Goal: Task Accomplishment & Management: Manage account settings

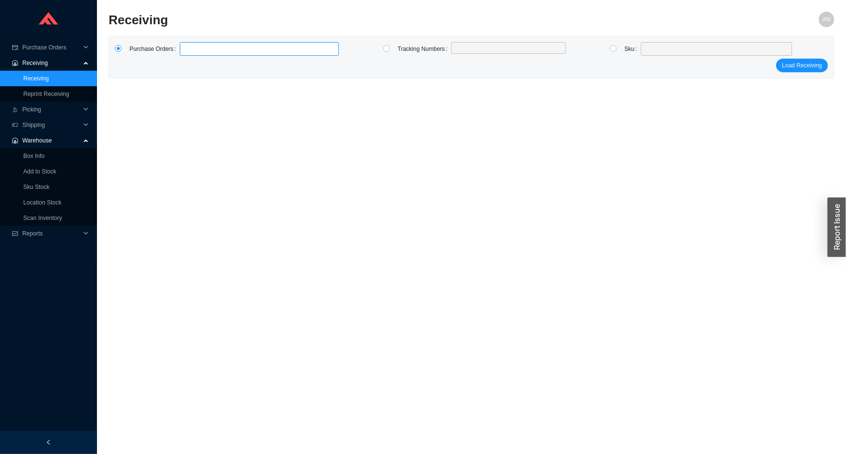
click at [196, 48] on label at bounding box center [259, 49] width 159 height 14
click at [188, 48] on input at bounding box center [184, 49] width 7 height 11
type input "985968"
type input "985836"
type input "984691"
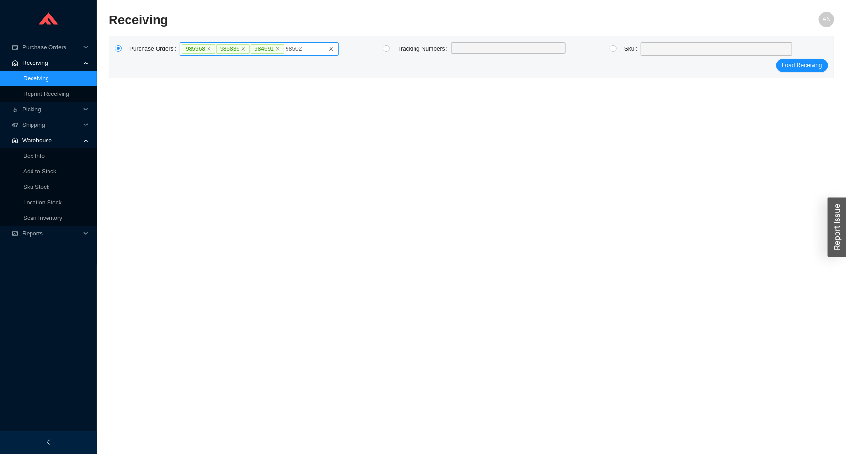
type input "985022"
type input "985603"
type input "985708"
type input "984456"
type input "985710"
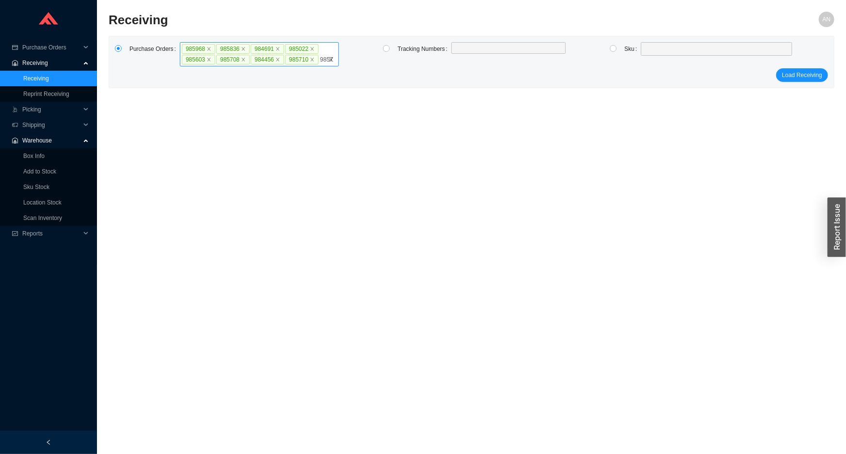
type input "985711"
type input "985916"
click button "Load Receiving" at bounding box center [802, 86] width 52 height 14
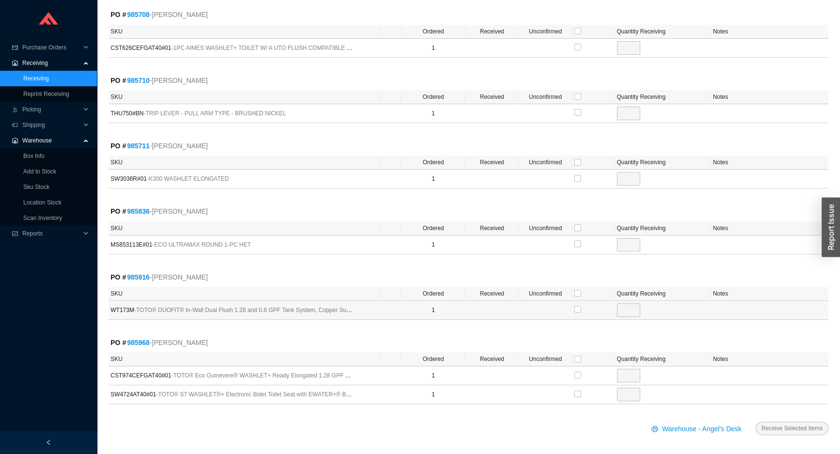
scroll to position [418, 0]
click at [575, 355] on input "checkbox" at bounding box center [577, 358] width 7 height 7
checkbox input "true"
type input "1"
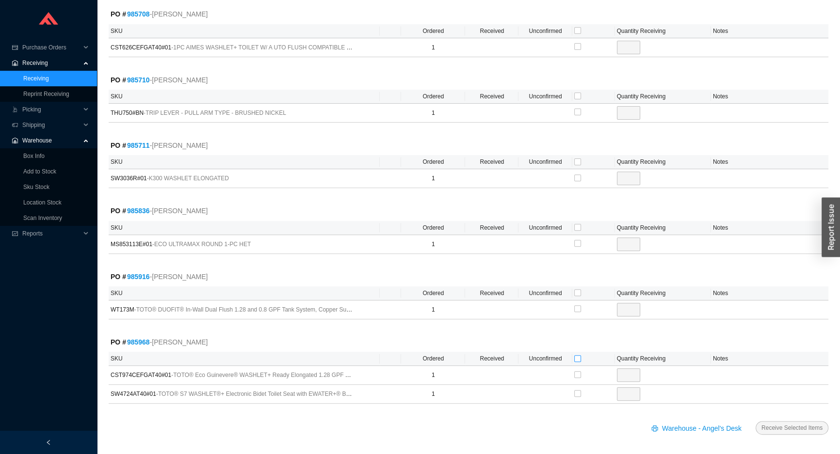
checkbox input "true"
type input "1"
click at [576, 225] on input "checkbox" at bounding box center [577, 227] width 7 height 7
checkbox input "true"
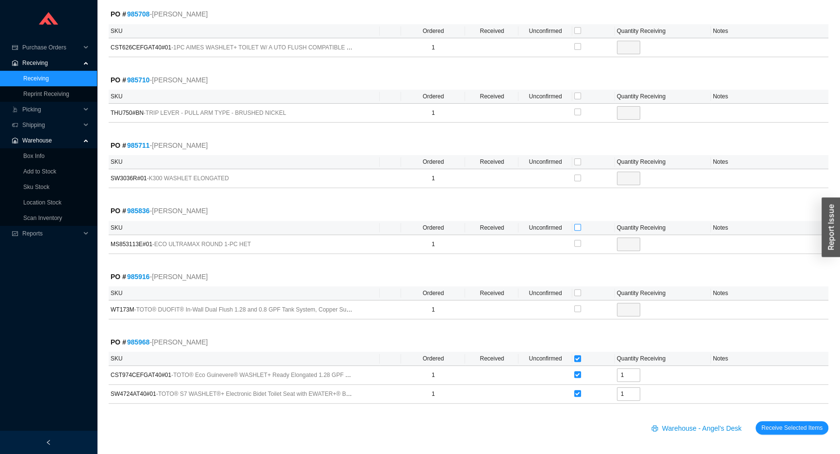
type input "1"
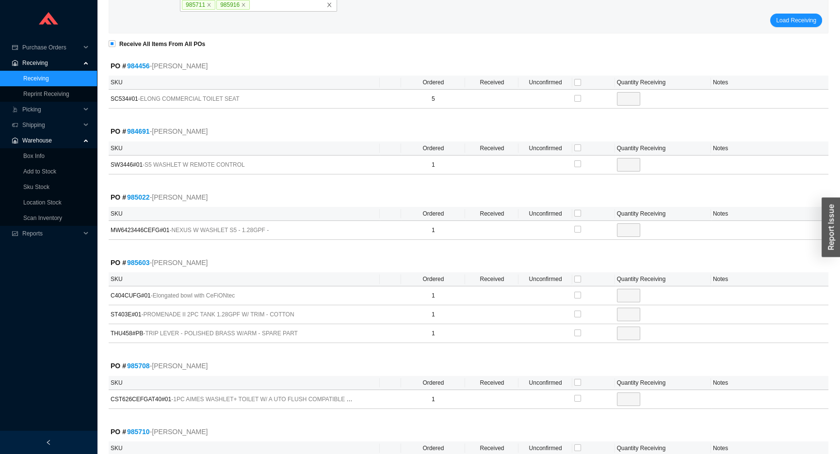
scroll to position [65, 0]
click at [571, 146] on th "Unconfirmed" at bounding box center [544, 149] width 53 height 14
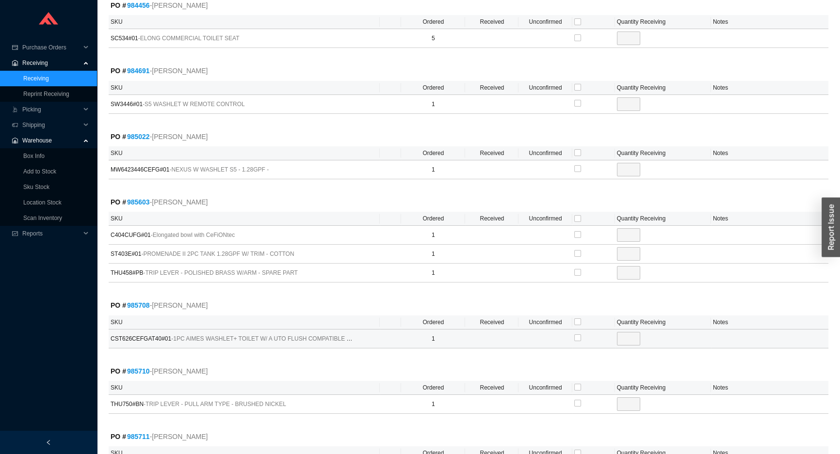
scroll to position [109, 0]
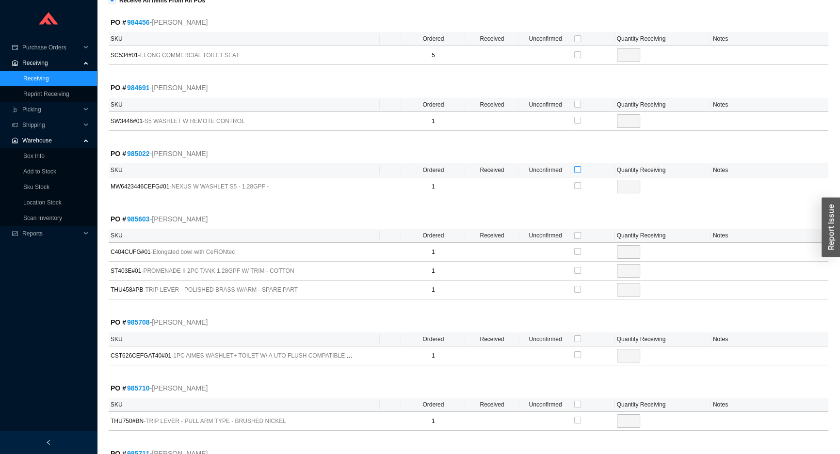
click at [578, 169] on input "checkbox" at bounding box center [577, 169] width 7 height 7
checkbox input "true"
type input "1"
click at [577, 234] on input "checkbox" at bounding box center [577, 235] width 7 height 7
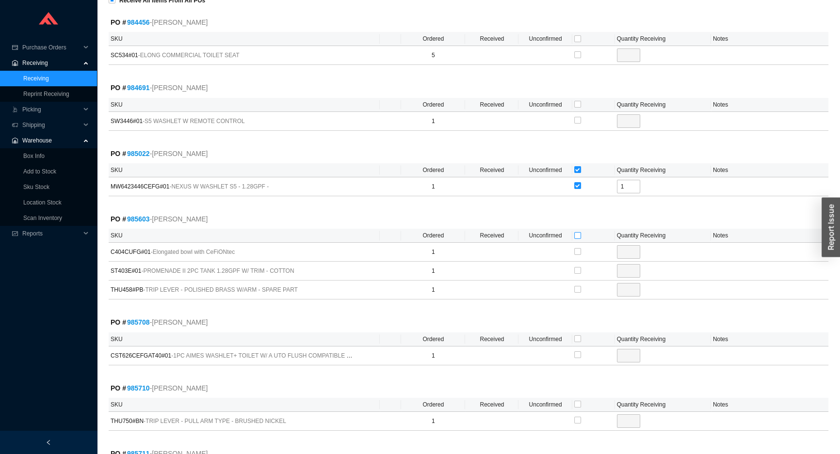
checkbox input "true"
type input "1"
checkbox input "true"
type input "1"
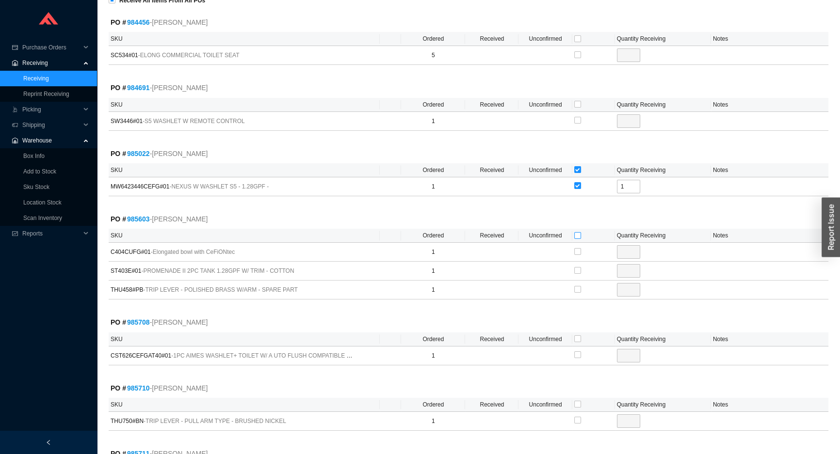
checkbox input "true"
type input "1"
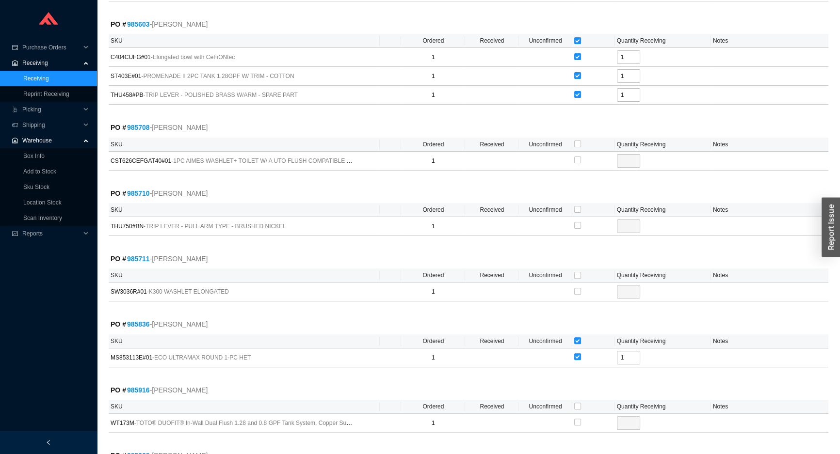
scroll to position [308, 0]
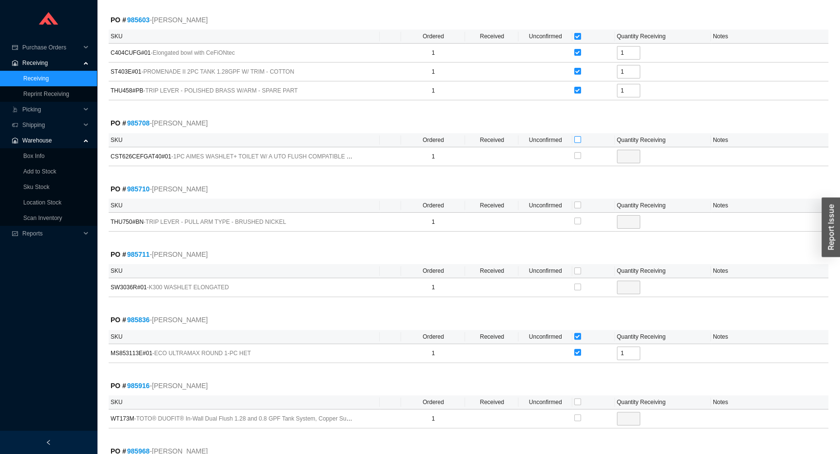
click at [575, 138] on input "checkbox" at bounding box center [577, 139] width 7 height 7
checkbox input "true"
type input "1"
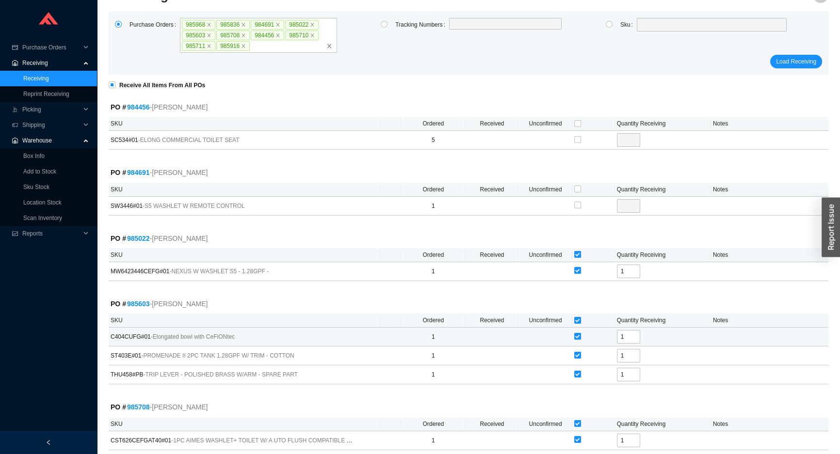
scroll to position [21, 0]
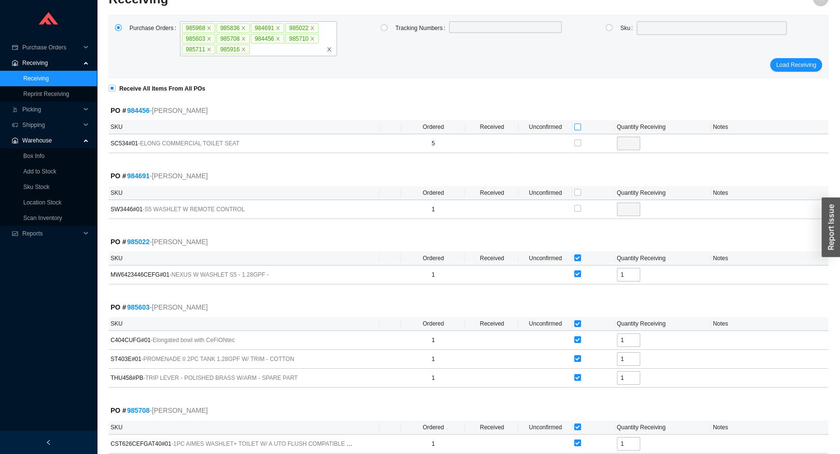
click at [575, 127] on input "checkbox" at bounding box center [577, 127] width 7 height 7
checkbox input "true"
type input "5"
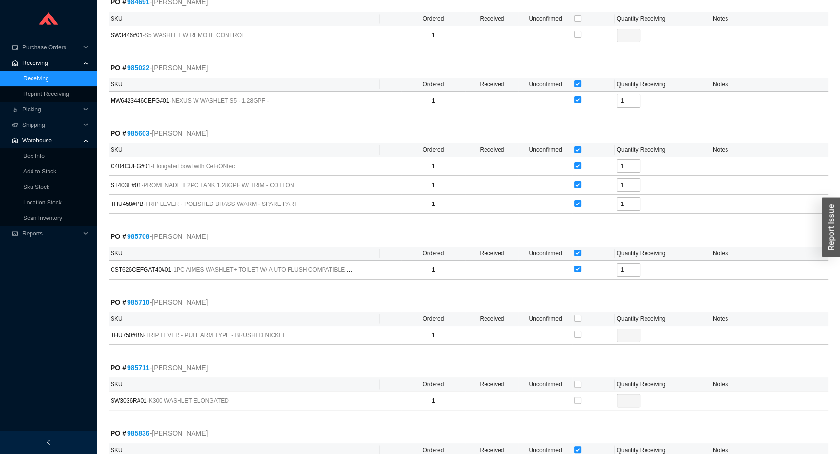
scroll to position [242, 0]
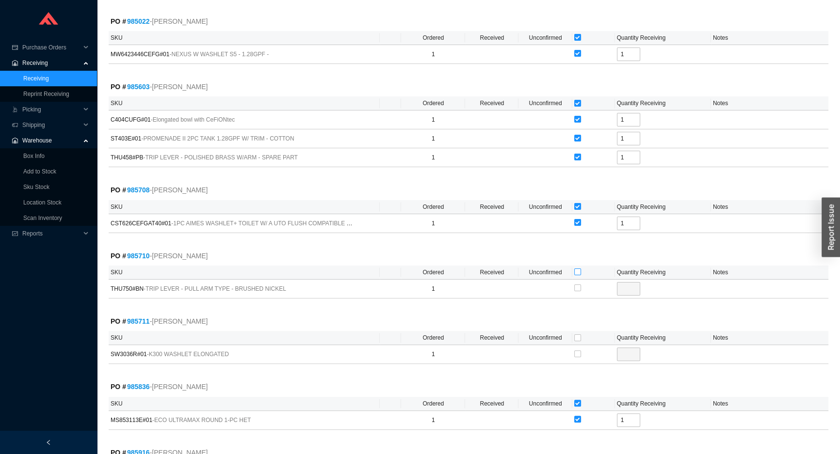
click at [577, 270] on input "checkbox" at bounding box center [577, 272] width 7 height 7
checkbox input "true"
type input "1"
click at [577, 336] on input "checkbox" at bounding box center [577, 338] width 7 height 7
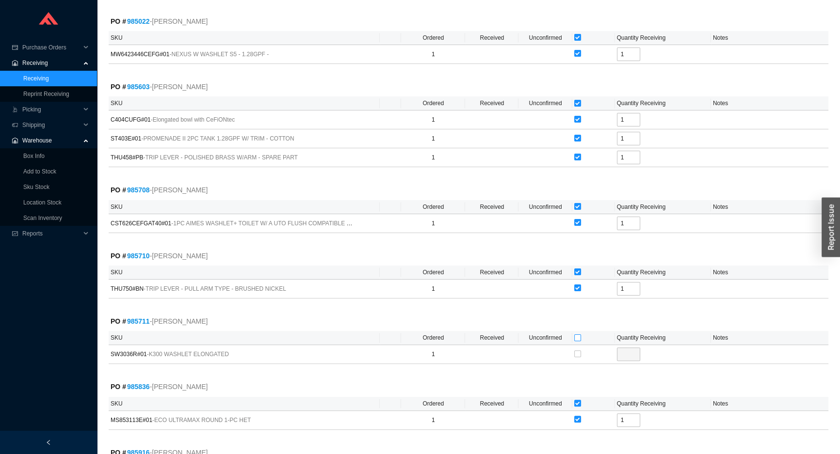
checkbox input "true"
type input "1"
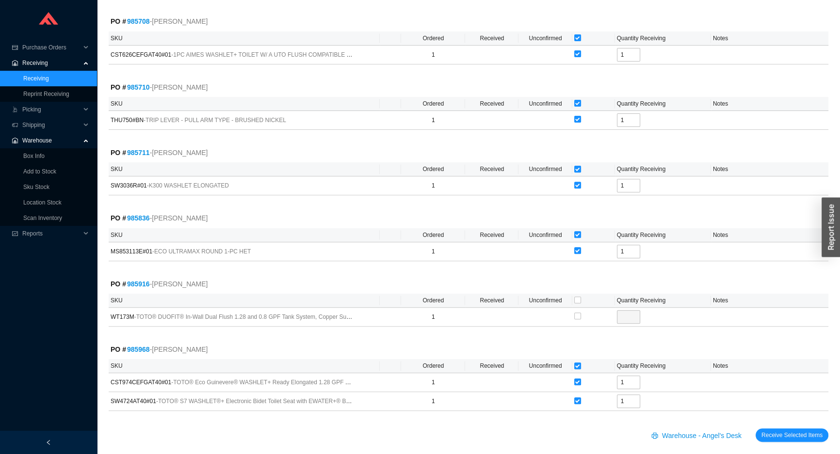
scroll to position [418, 0]
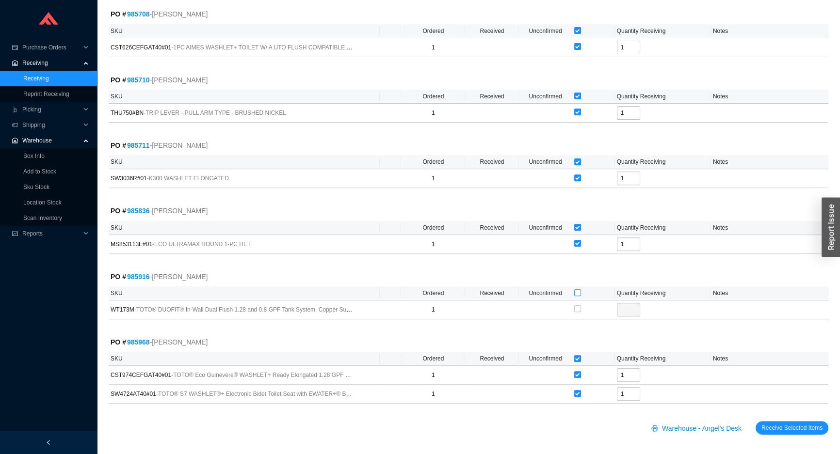
click at [575, 291] on input "checkbox" at bounding box center [577, 293] width 7 height 7
checkbox input "true"
type input "1"
click at [774, 427] on span "Receive Selected Items" at bounding box center [791, 428] width 61 height 10
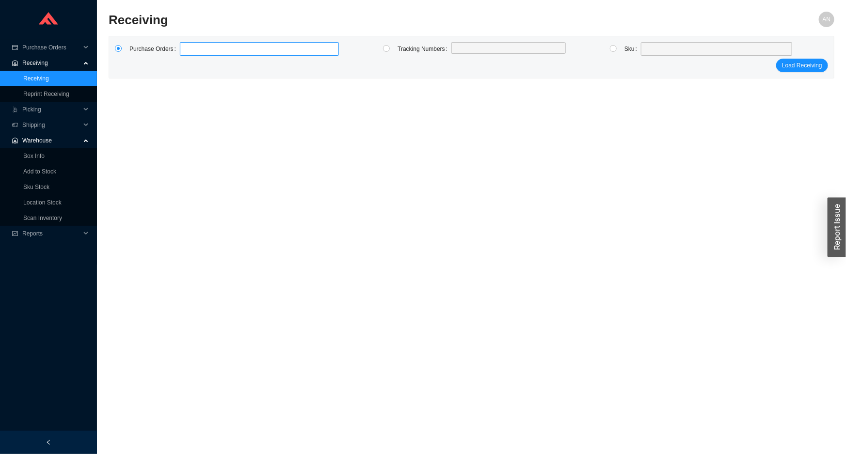
click at [207, 53] on label at bounding box center [259, 49] width 159 height 14
click at [188, 53] on input at bounding box center [184, 49] width 7 height 11
type input "980355"
type input "981205"
type input "981406"
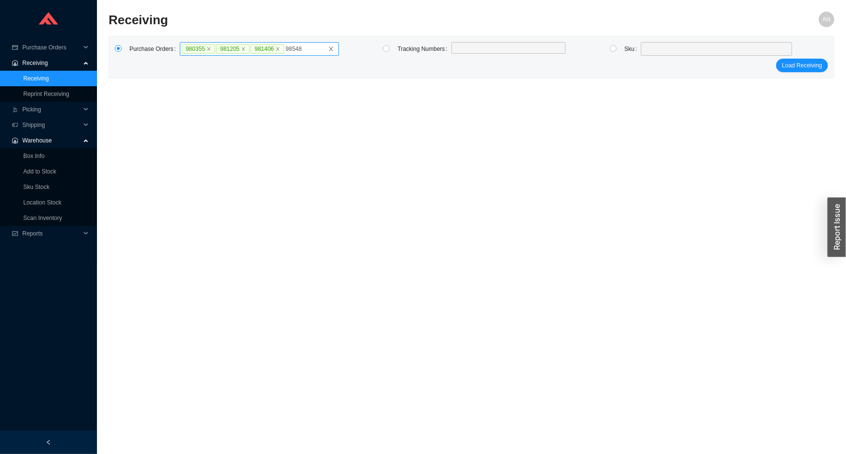
type input "985480"
type input "980354"
click button "Load Receiving" at bounding box center [802, 75] width 52 height 14
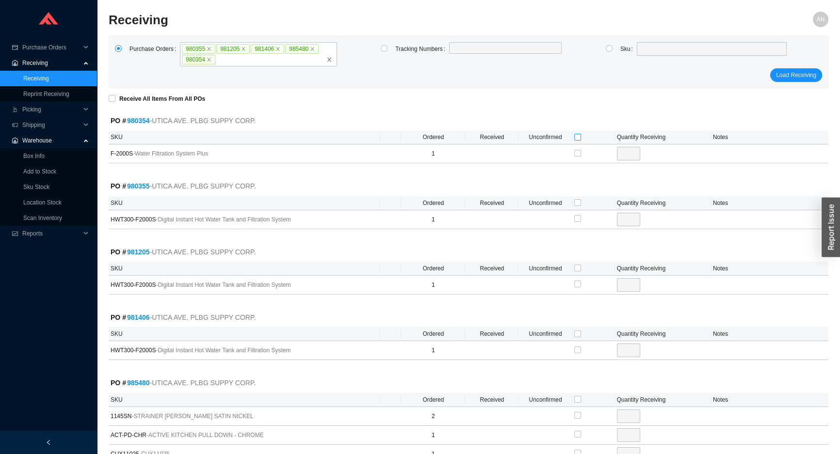
click at [579, 138] on input "checkbox" at bounding box center [577, 137] width 7 height 7
checkbox input "true"
type input "1"
click at [575, 203] on input "checkbox" at bounding box center [577, 202] width 7 height 7
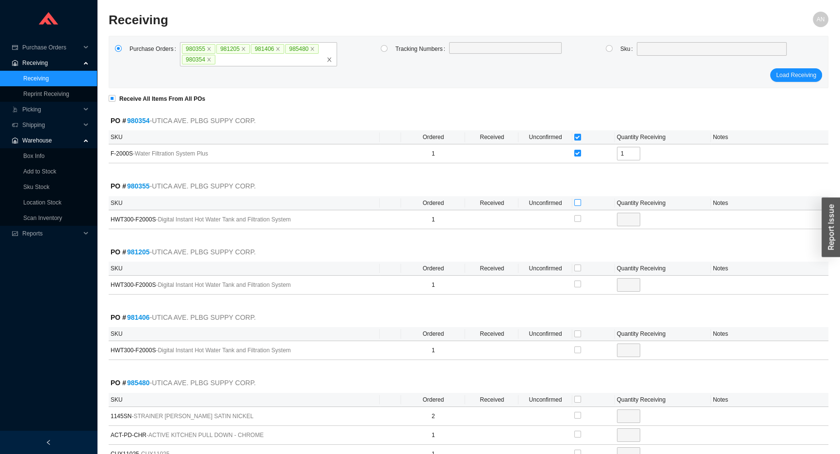
checkbox input "true"
type input "1"
click at [576, 268] on input "checkbox" at bounding box center [577, 268] width 7 height 7
checkbox input "true"
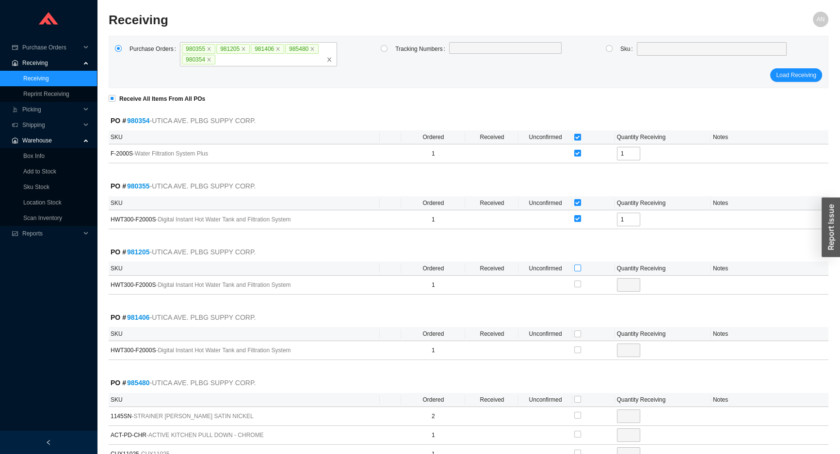
checkbox input "true"
type input "1"
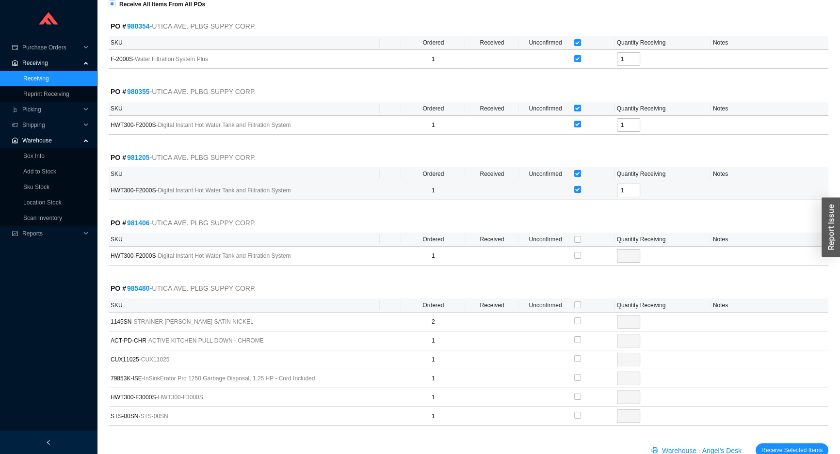
scroll to position [117, 0]
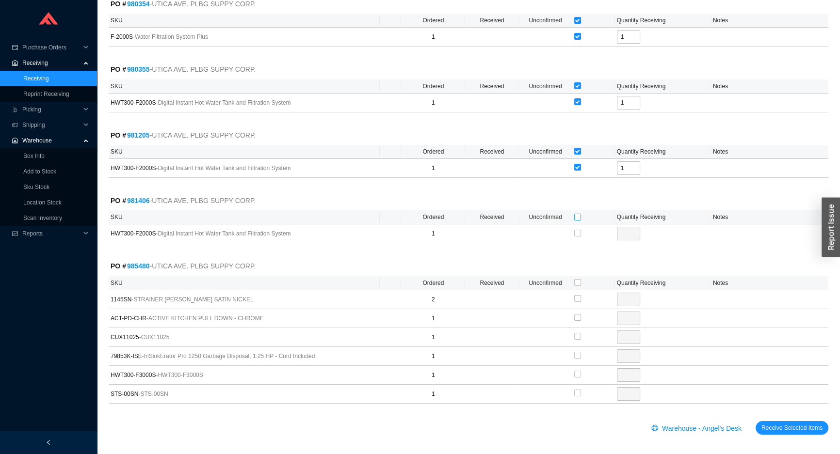
click at [578, 215] on input "checkbox" at bounding box center [577, 217] width 7 height 7
checkbox input "true"
type input "1"
click at [576, 298] on input "checkbox" at bounding box center [577, 298] width 7 height 7
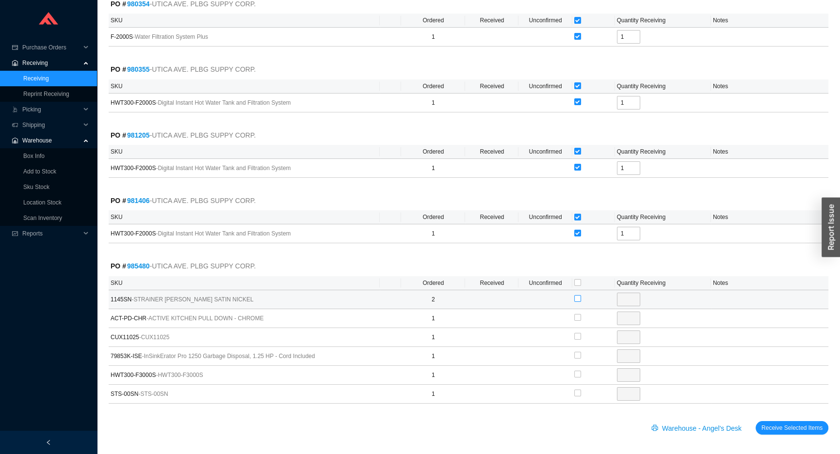
checkbox input "true"
type input "2"
click at [576, 336] on input "checkbox" at bounding box center [577, 336] width 7 height 7
checkbox input "true"
type input "1"
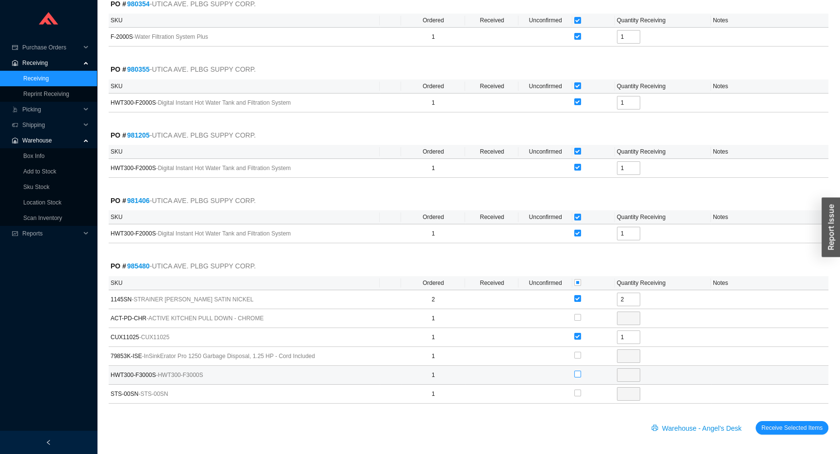
click at [577, 375] on input "checkbox" at bounding box center [577, 374] width 7 height 7
checkbox input "true"
type input "1"
click at [791, 431] on button "Receive Selected Items" at bounding box center [792, 428] width 73 height 14
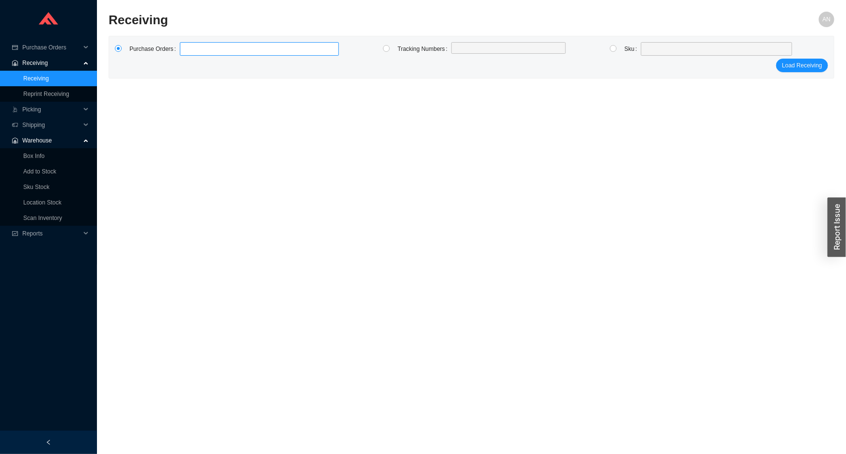
click at [190, 49] on label at bounding box center [259, 49] width 159 height 14
click at [188, 49] on input at bounding box center [184, 49] width 7 height 11
type input "985910"
type input "985242"
type input "983734"
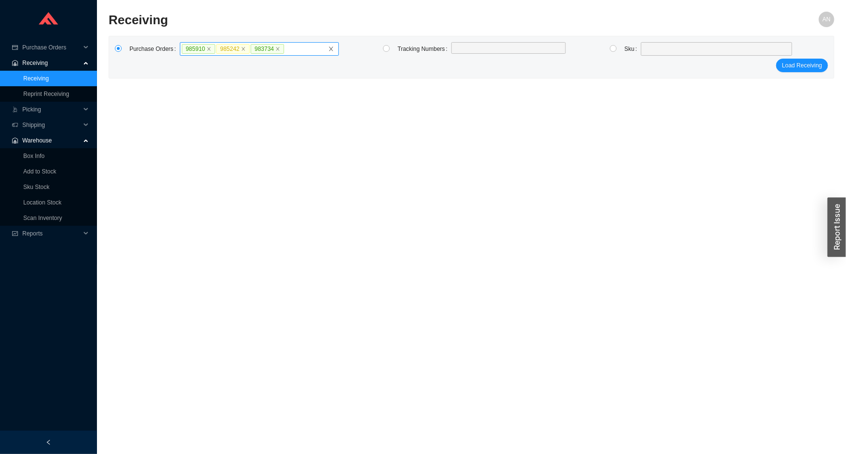
click button "Load Receiving" at bounding box center [802, 66] width 52 height 14
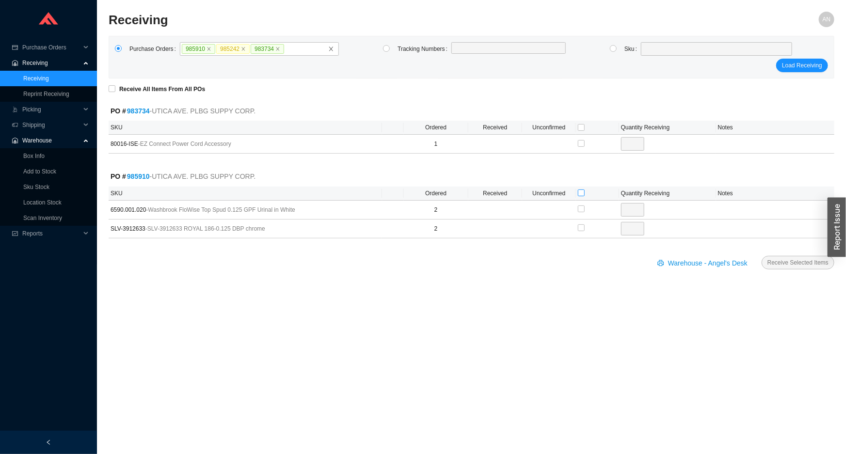
click at [582, 194] on input "checkbox" at bounding box center [581, 193] width 7 height 7
checkbox input "true"
type input "2"
checkbox input "true"
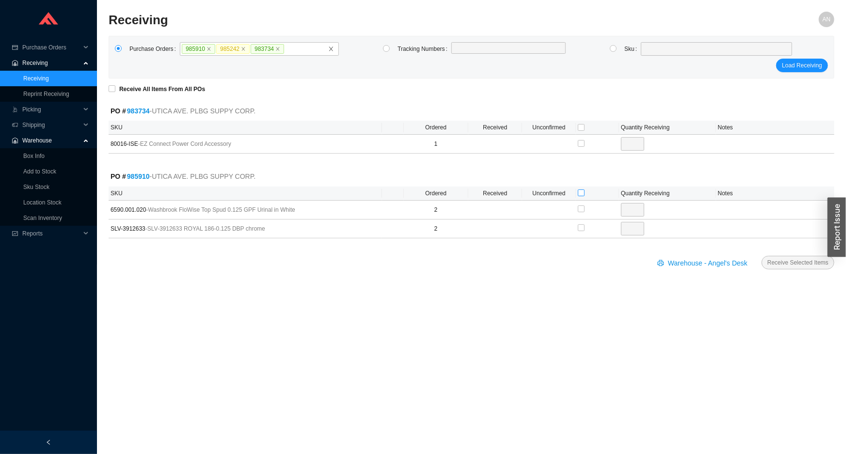
type input "2"
click at [581, 124] on input "checkbox" at bounding box center [581, 127] width 7 height 7
checkbox input "true"
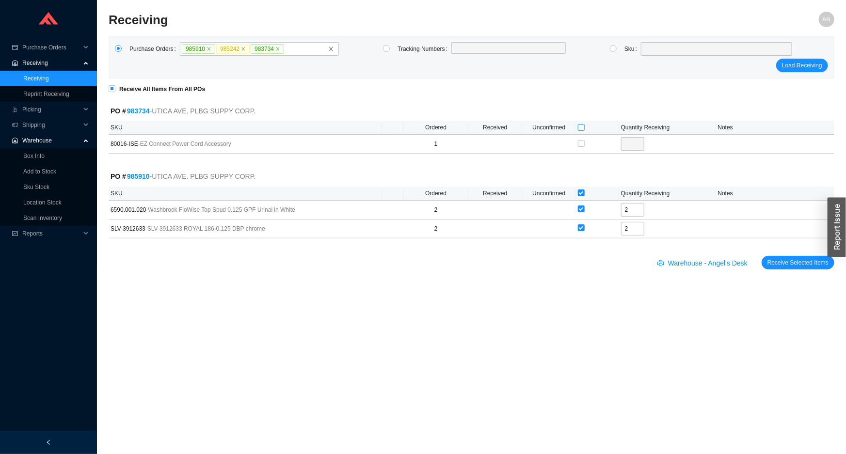
type input "1"
click at [776, 260] on span "Receive Selected Items" at bounding box center [798, 263] width 61 height 10
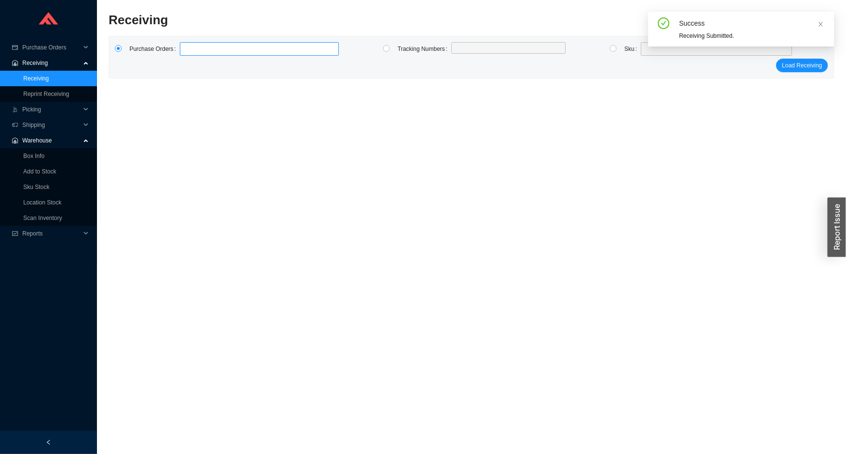
click at [202, 51] on label at bounding box center [259, 49] width 159 height 14
click at [188, 51] on input at bounding box center [184, 49] width 7 height 11
type input "982371"
type input "982361"
click button "Load Receiving" at bounding box center [802, 66] width 52 height 14
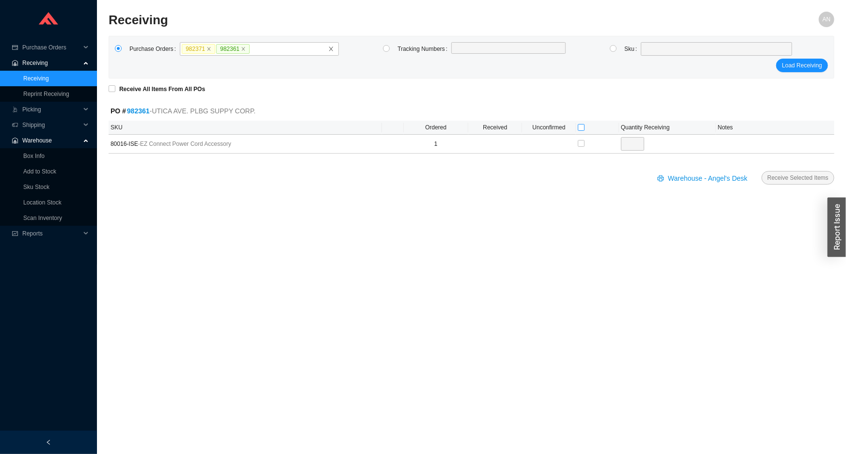
click at [581, 128] on input "checkbox" at bounding box center [581, 127] width 7 height 7
checkbox input "true"
type input "1"
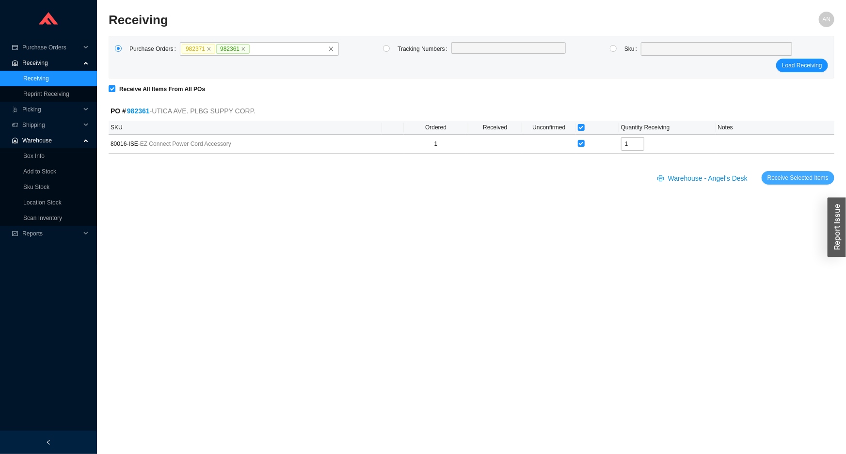
click at [780, 176] on span "Receive Selected Items" at bounding box center [798, 178] width 61 height 10
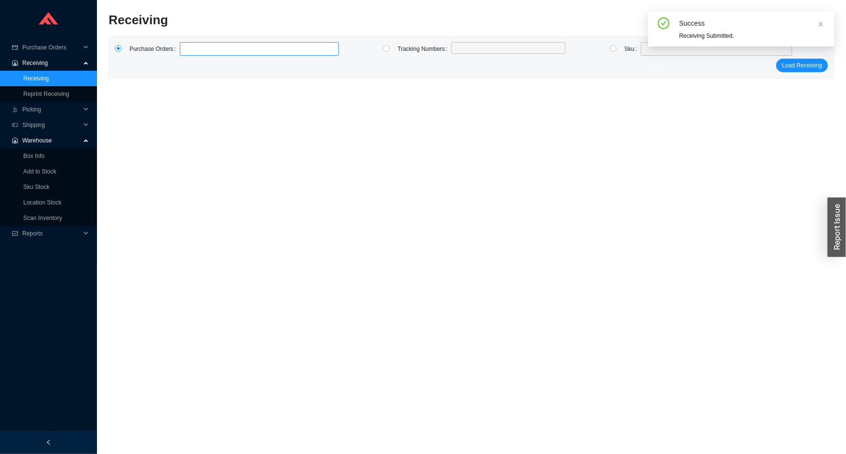
click at [186, 48] on label at bounding box center [259, 49] width 159 height 14
click at [186, 48] on input at bounding box center [184, 49] width 7 height 11
type input "985847"
click button "Load Receiving" at bounding box center [802, 66] width 52 height 14
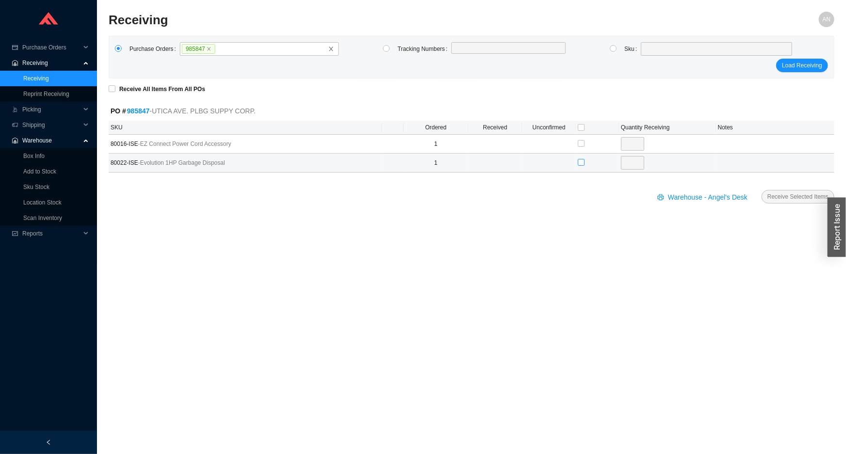
click at [582, 163] on input "checkbox" at bounding box center [581, 162] width 7 height 7
checkbox input "true"
type input "1"
click at [795, 199] on span "Receive Selected Items" at bounding box center [798, 197] width 61 height 10
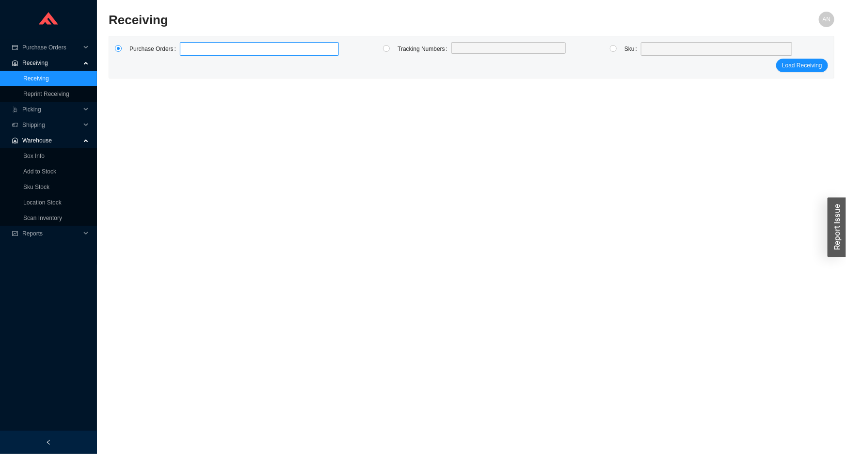
click at [189, 53] on label at bounding box center [259, 49] width 159 height 14
click at [188, 53] on input at bounding box center [184, 49] width 7 height 11
type input "981290"
click button "Load Receiving" at bounding box center [802, 66] width 52 height 14
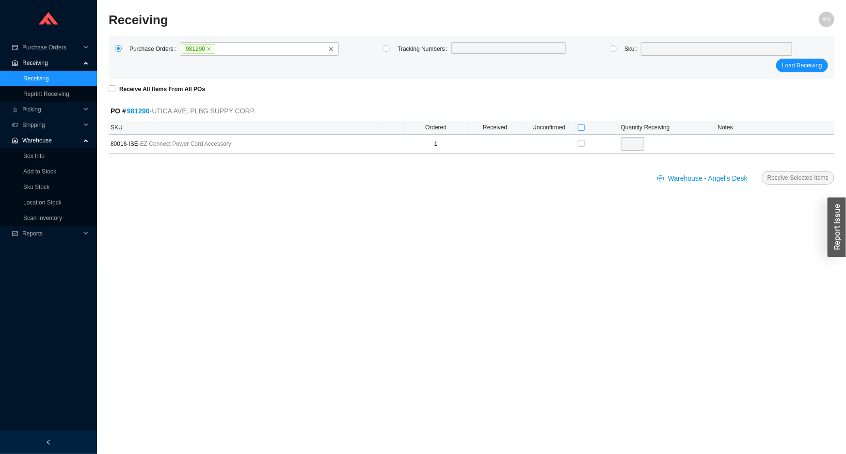
click at [582, 126] on input "checkbox" at bounding box center [581, 127] width 7 height 7
checkbox input "true"
type input "1"
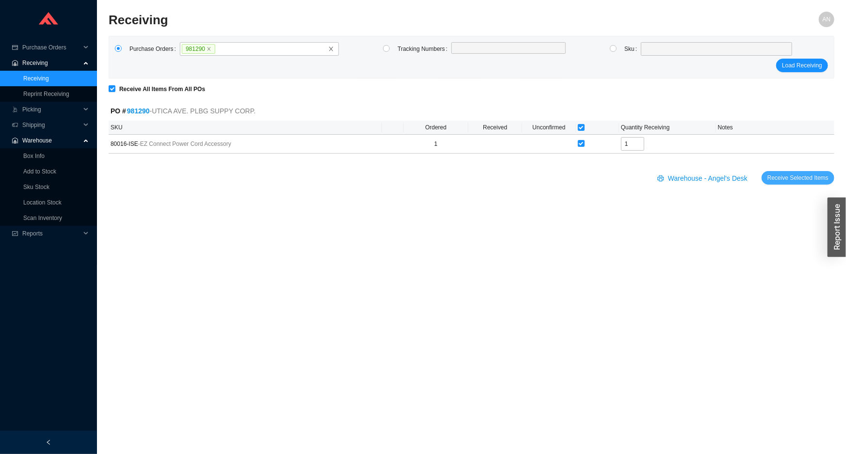
click at [781, 175] on span "Receive Selected Items" at bounding box center [798, 178] width 61 height 10
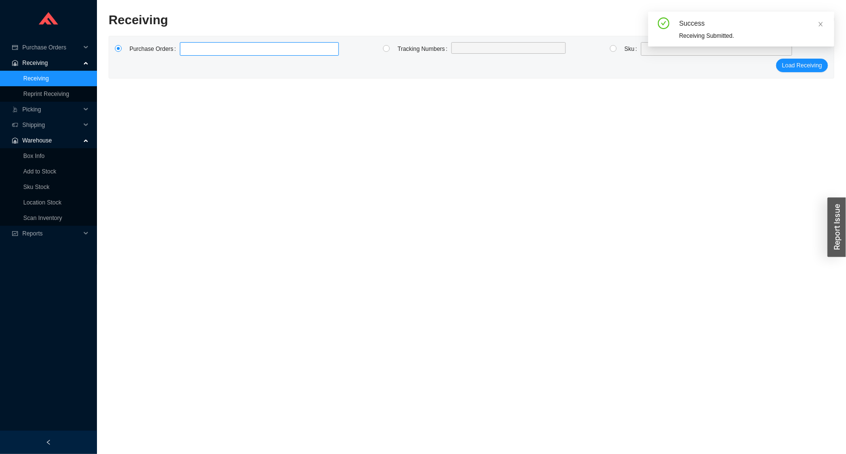
click at [246, 42] on label at bounding box center [259, 49] width 159 height 14
click at [188, 44] on input at bounding box center [184, 49] width 7 height 11
type input "981655"
click button "Load Receiving" at bounding box center [802, 66] width 52 height 14
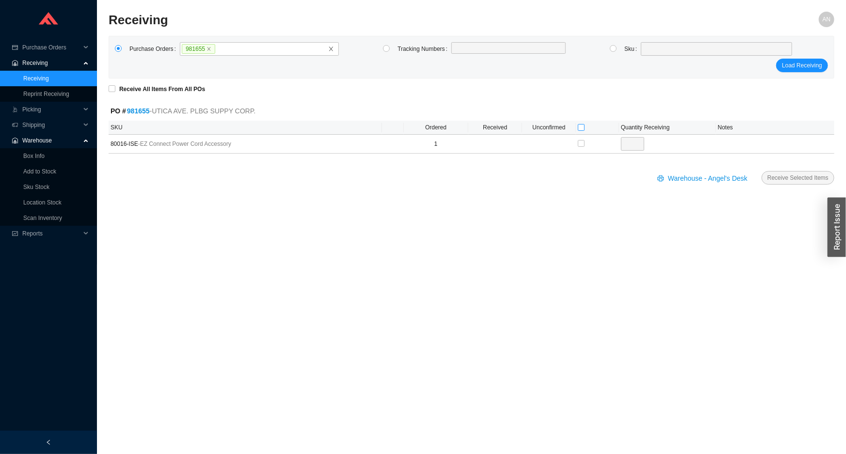
click at [580, 128] on input "checkbox" at bounding box center [581, 127] width 7 height 7
checkbox input "true"
type input "1"
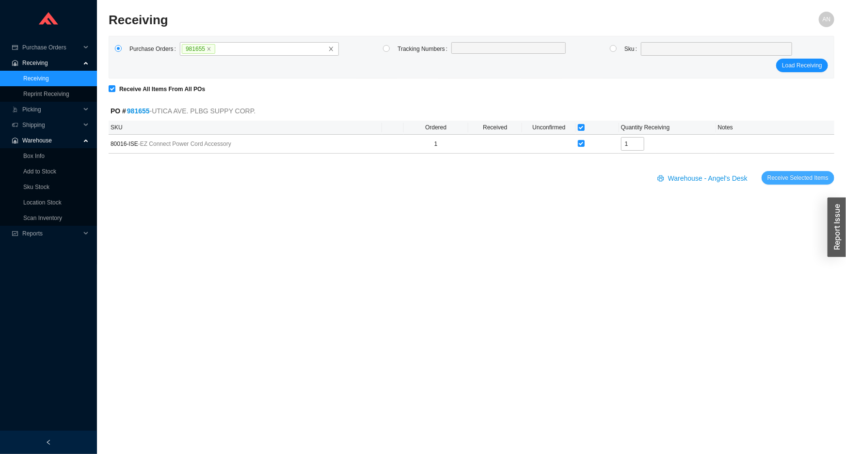
click at [789, 177] on span "Receive Selected Items" at bounding box center [798, 178] width 61 height 10
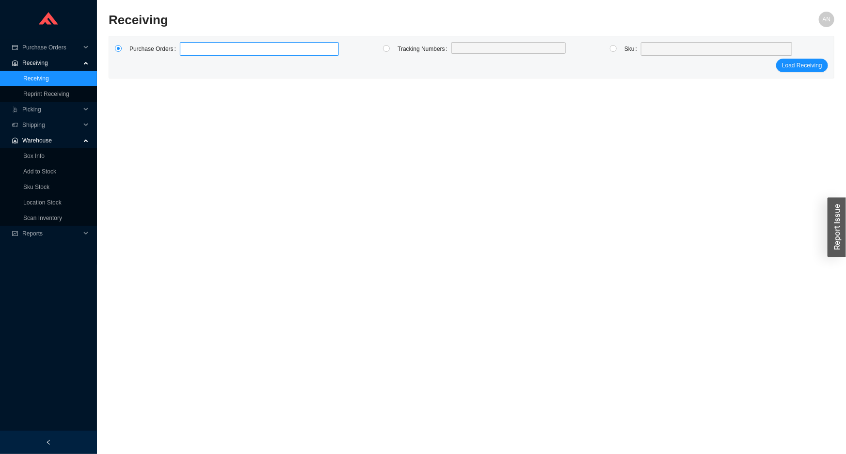
click at [258, 46] on label at bounding box center [259, 49] width 159 height 14
click at [188, 46] on input at bounding box center [184, 49] width 7 height 11
type input "985394"
click button "Load Receiving" at bounding box center [802, 66] width 52 height 14
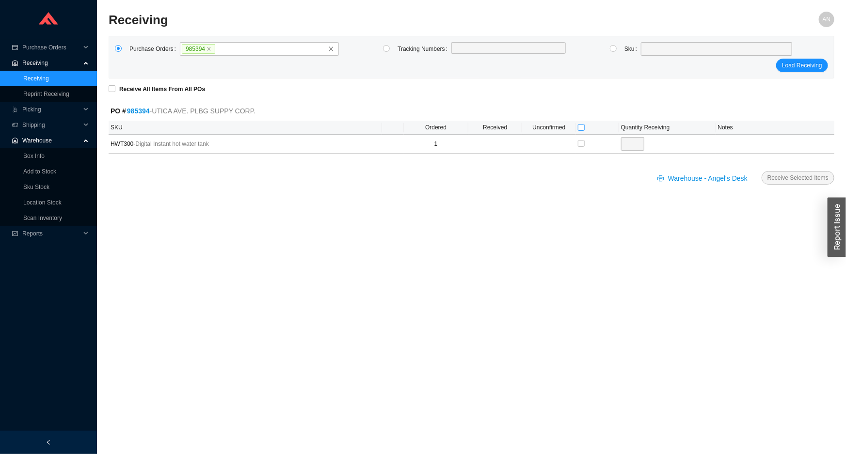
click at [582, 126] on input "checkbox" at bounding box center [581, 127] width 7 height 7
checkbox input "true"
type input "1"
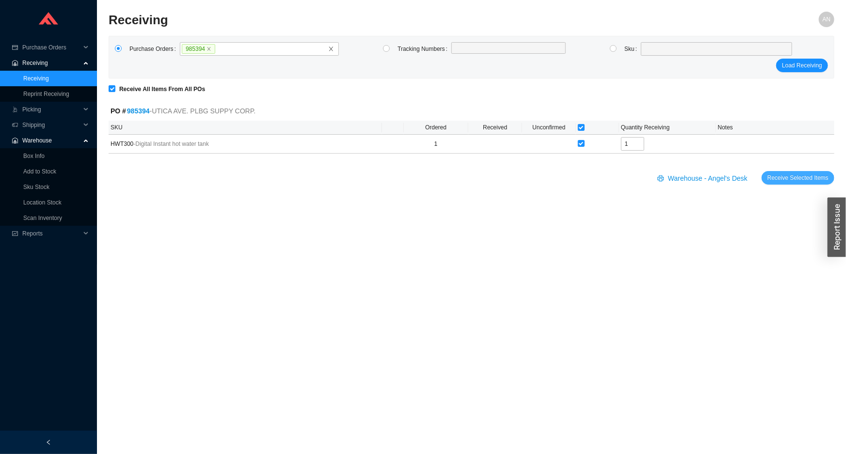
click at [780, 179] on span "Receive Selected Items" at bounding box center [798, 178] width 61 height 10
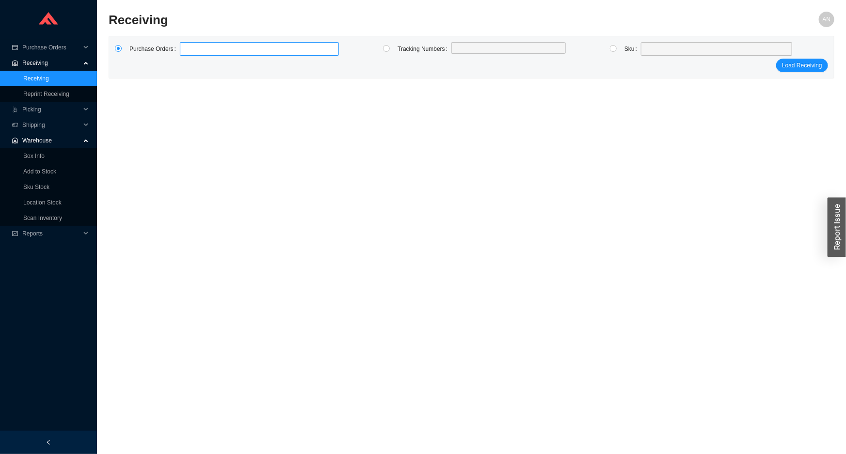
click at [195, 50] on label at bounding box center [259, 49] width 159 height 14
click at [188, 50] on input at bounding box center [184, 49] width 7 height 11
type input "982362"
click button "Load Receiving" at bounding box center [802, 66] width 52 height 14
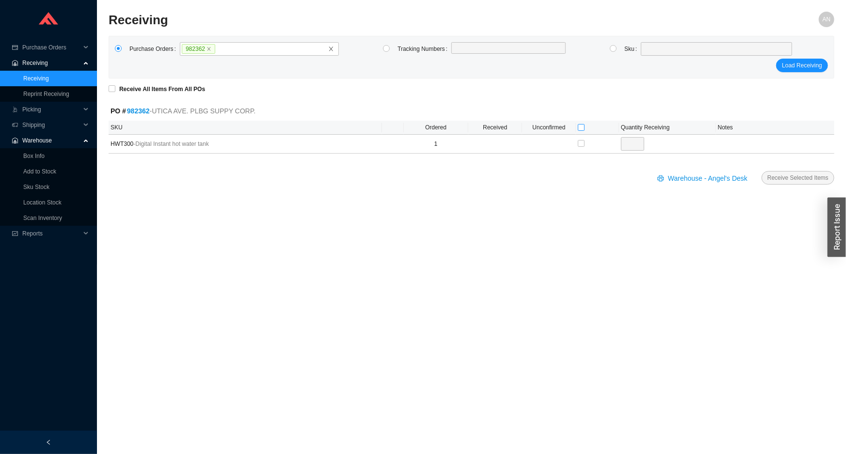
click at [581, 126] on input "checkbox" at bounding box center [581, 127] width 7 height 7
checkbox input "true"
type input "1"
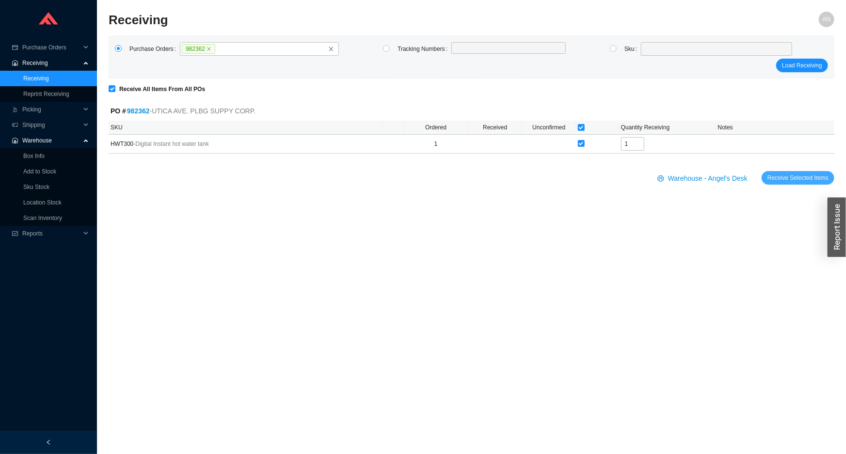
click at [783, 179] on span "Receive Selected Items" at bounding box center [798, 178] width 61 height 10
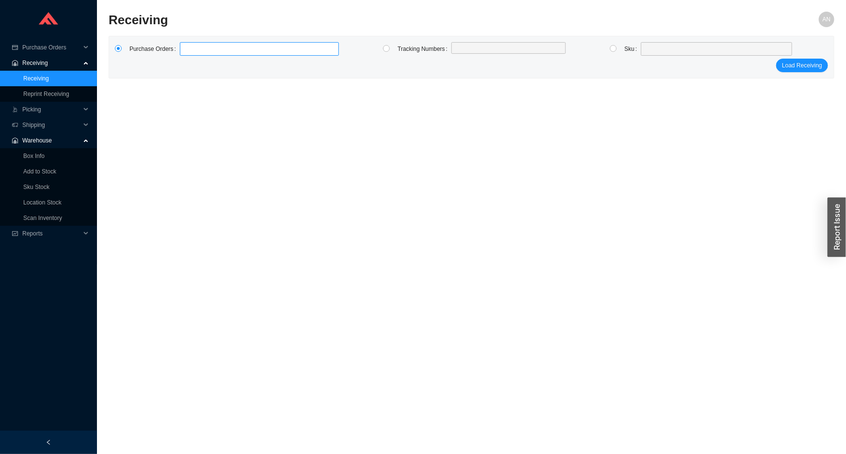
click at [197, 46] on label at bounding box center [259, 49] width 159 height 14
click at [188, 46] on input at bounding box center [184, 49] width 7 height 11
type input "982158"
click button "Load Receiving" at bounding box center [802, 66] width 52 height 14
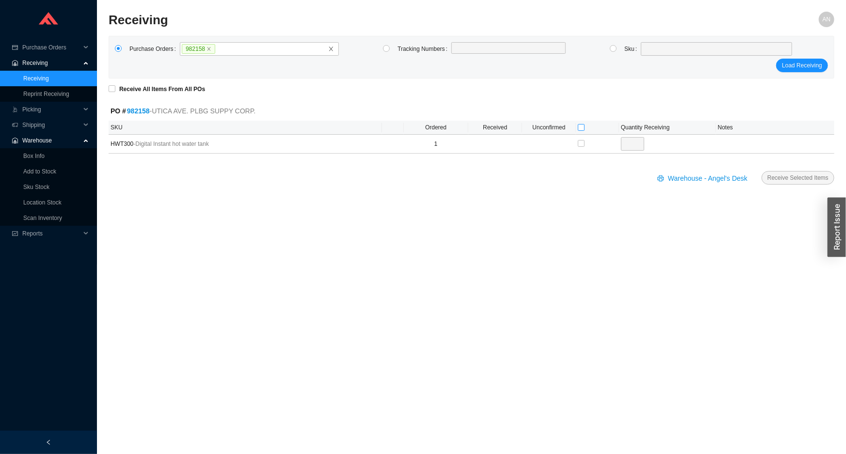
click at [580, 127] on input "checkbox" at bounding box center [581, 127] width 7 height 7
checkbox input "true"
type input "1"
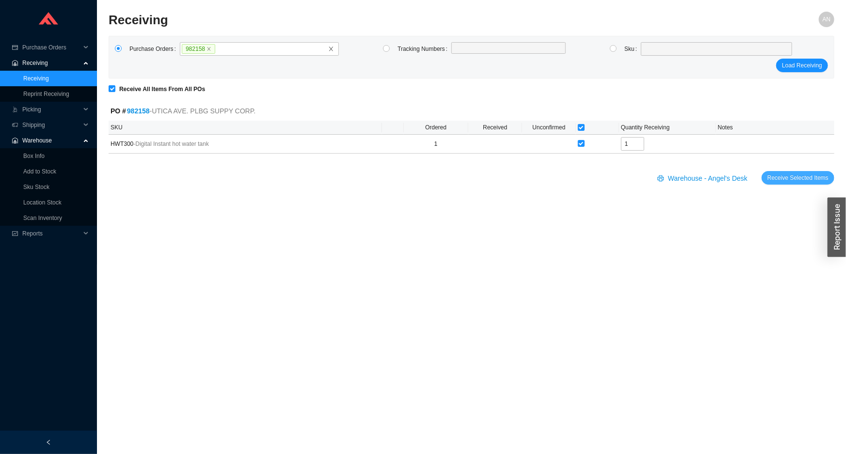
click at [781, 177] on span "Receive Selected Items" at bounding box center [798, 178] width 61 height 10
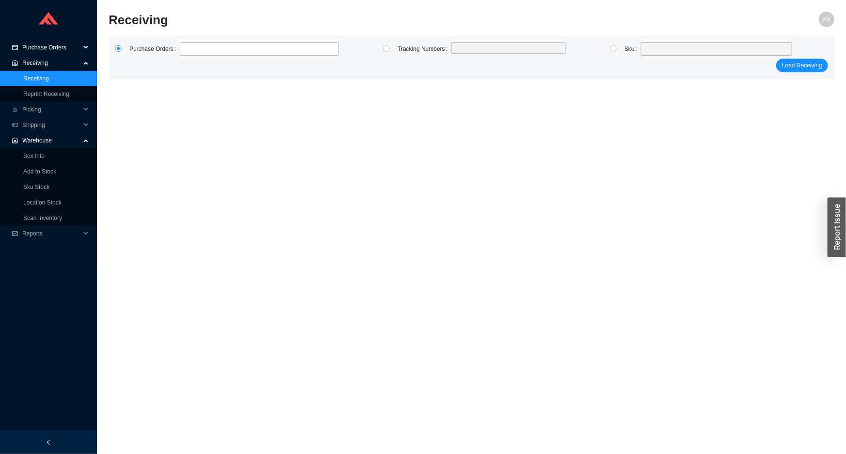
click at [49, 50] on span "Purchase Orders" at bounding box center [51, 48] width 58 height 16
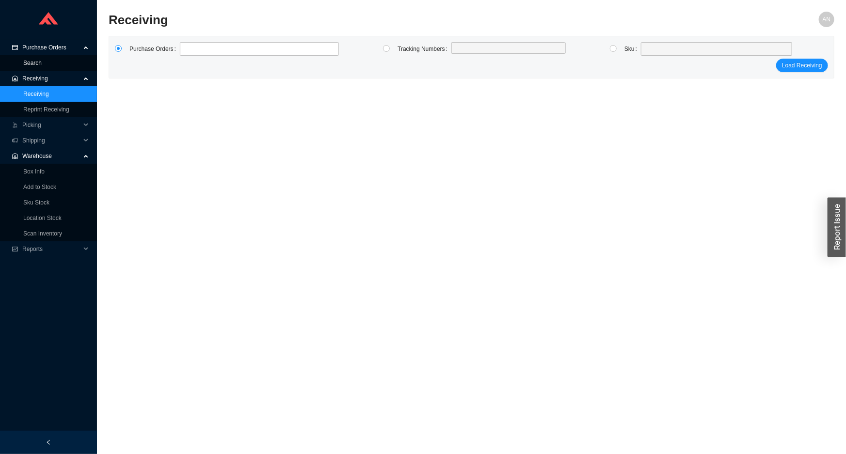
click at [41, 60] on link "Search" at bounding box center [32, 63] width 18 height 7
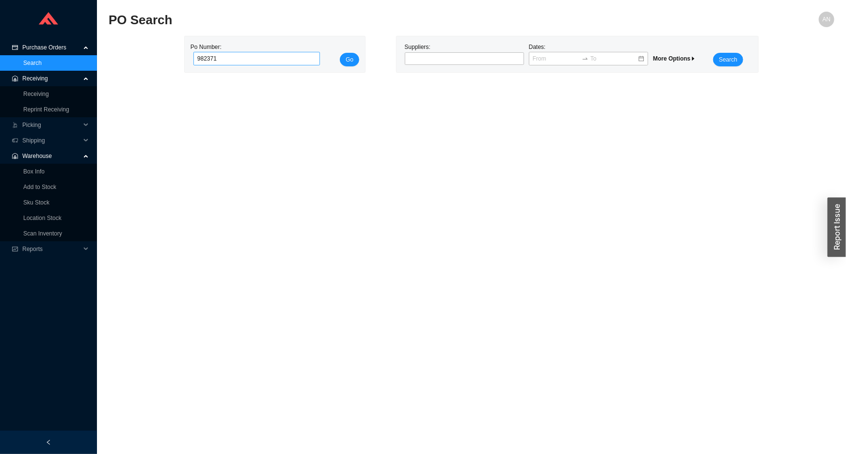
type input "982371"
click at [340, 53] on button "Go" at bounding box center [349, 60] width 19 height 14
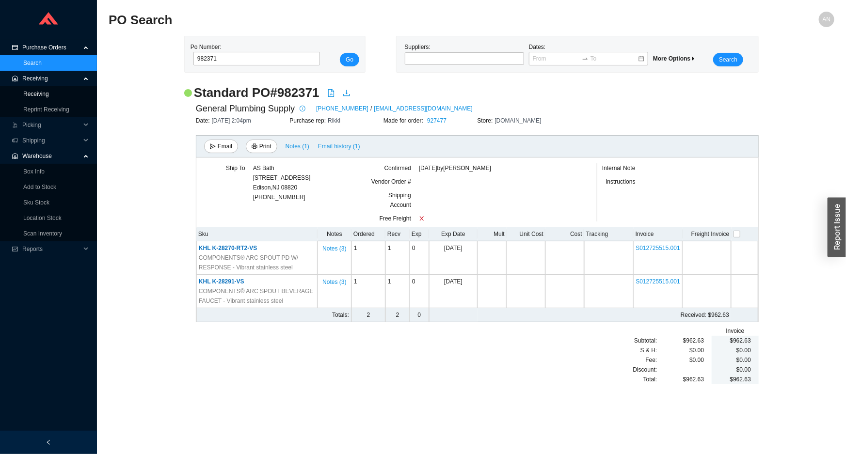
click at [42, 93] on link "Receiving" at bounding box center [36, 94] width 26 height 7
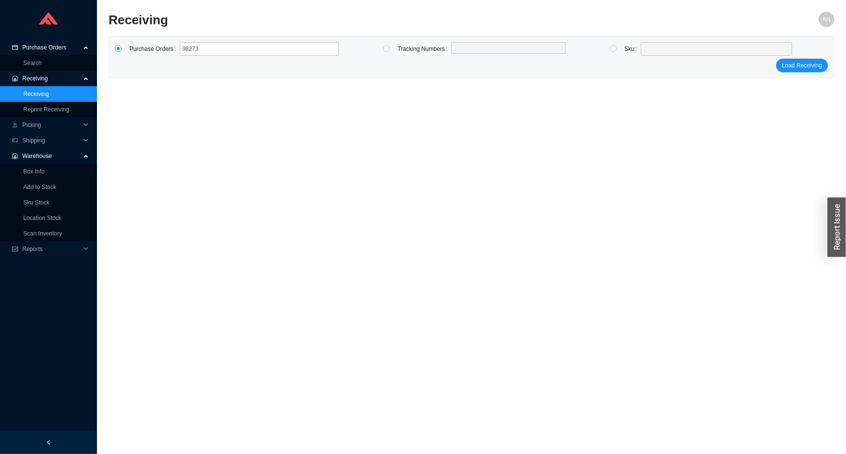
type input "982731"
click at [776, 59] on button "Load Receiving" at bounding box center [802, 66] width 52 height 14
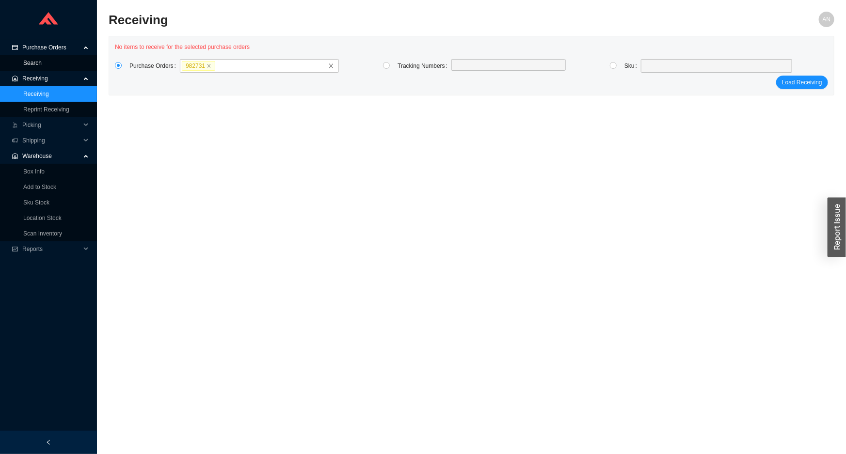
drag, startPoint x: 34, startPoint y: 62, endPoint x: 48, endPoint y: 58, distance: 14.9
click at [34, 60] on link "Search" at bounding box center [32, 63] width 18 height 7
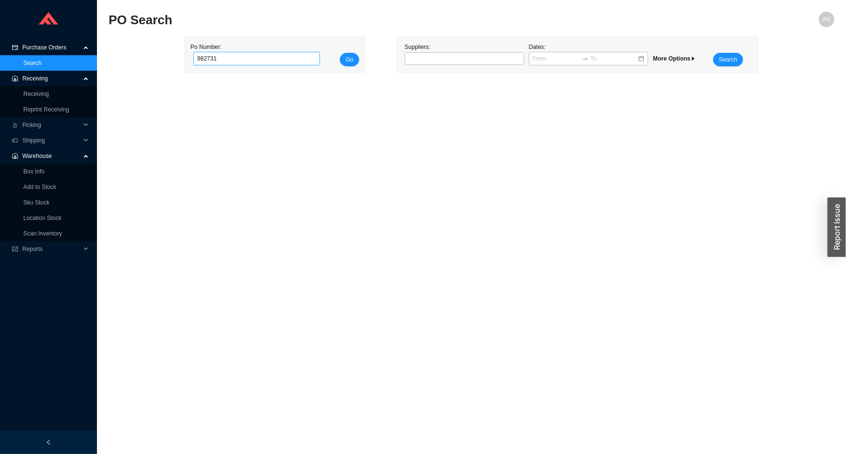
click at [340, 53] on button "Go" at bounding box center [349, 60] width 19 height 14
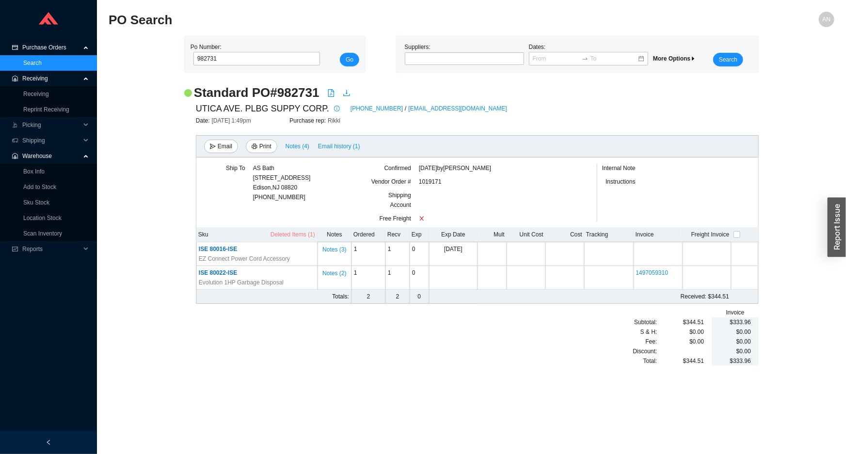
click at [303, 233] on span "Deleted Items (1)" at bounding box center [293, 235] width 45 height 10
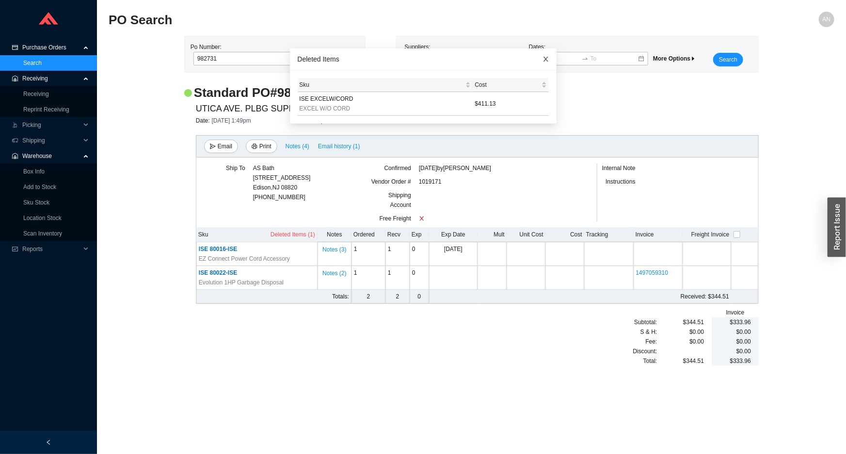
click at [544, 58] on icon "close" at bounding box center [546, 59] width 5 height 5
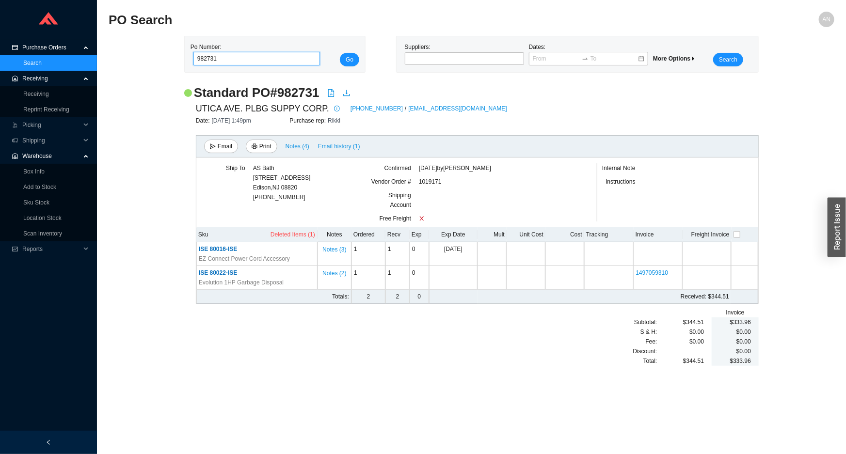
click at [225, 62] on input "982731" at bounding box center [256, 59] width 127 height 14
type input "985242"
click at [340, 53] on button "Go" at bounding box center [349, 60] width 19 height 14
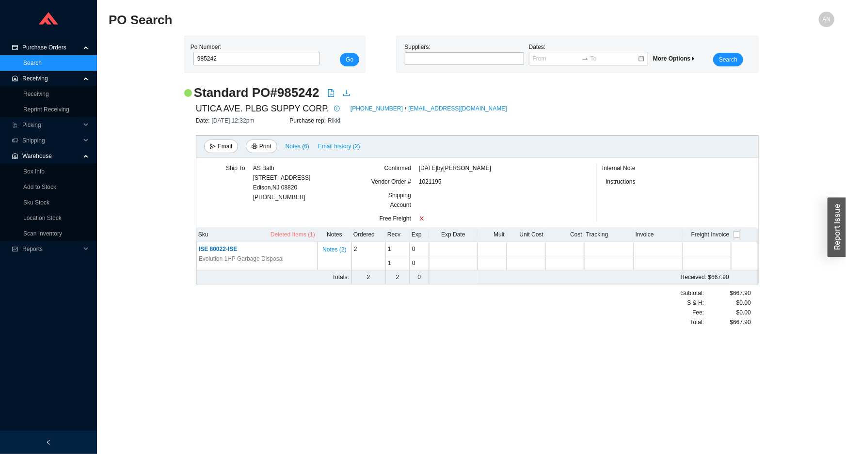
click at [301, 234] on span "Deleted Items (1)" at bounding box center [293, 235] width 45 height 10
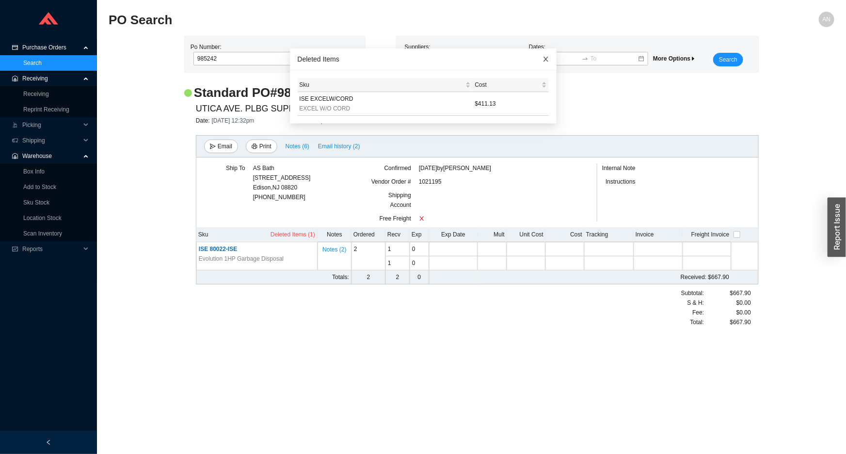
click at [544, 58] on icon "close" at bounding box center [546, 59] width 5 height 5
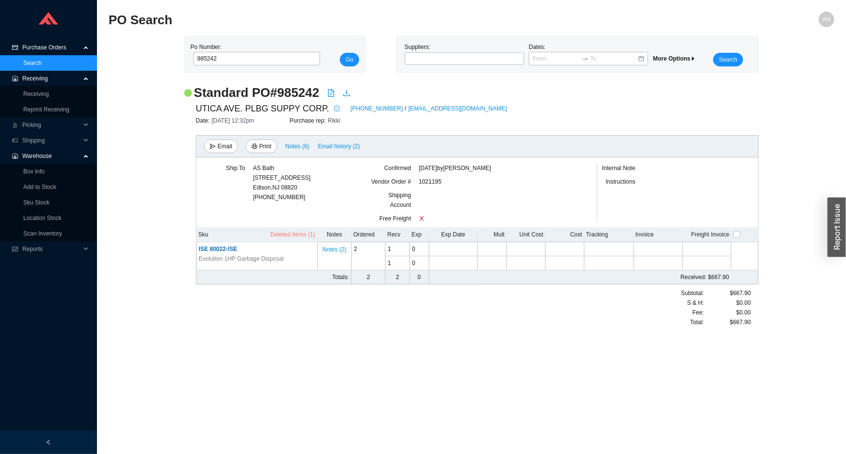
click at [304, 237] on span "Deleted Items (1)" at bounding box center [293, 235] width 45 height 10
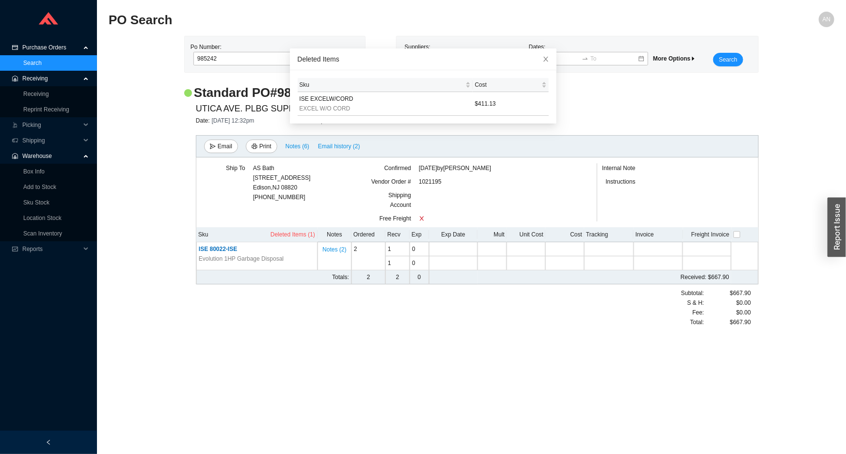
click at [506, 188] on div "1021195" at bounding box center [496, 184] width 155 height 14
click at [409, 344] on main "PO Search AN Po Number: 985242 Go Suppliers: Dates: More Options Search Standar…" at bounding box center [472, 233] width 726 height 443
click at [220, 251] on span "ISE 80022-ISE" at bounding box center [218, 249] width 38 height 7
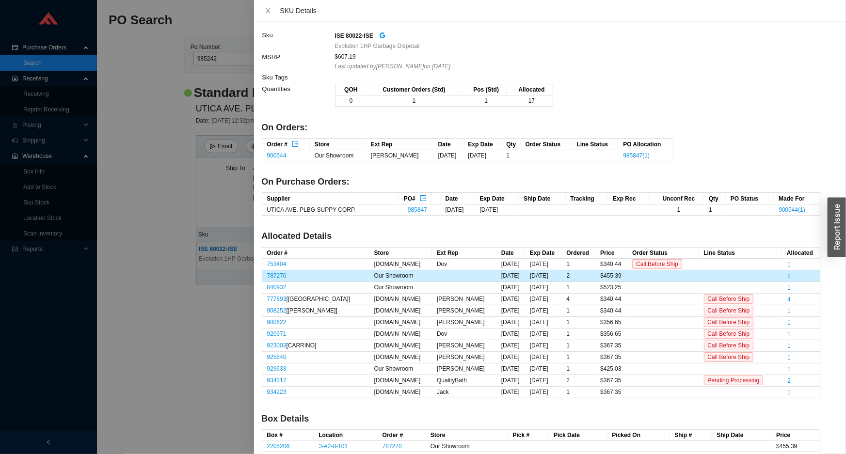
click at [155, 189] on div at bounding box center [423, 227] width 846 height 454
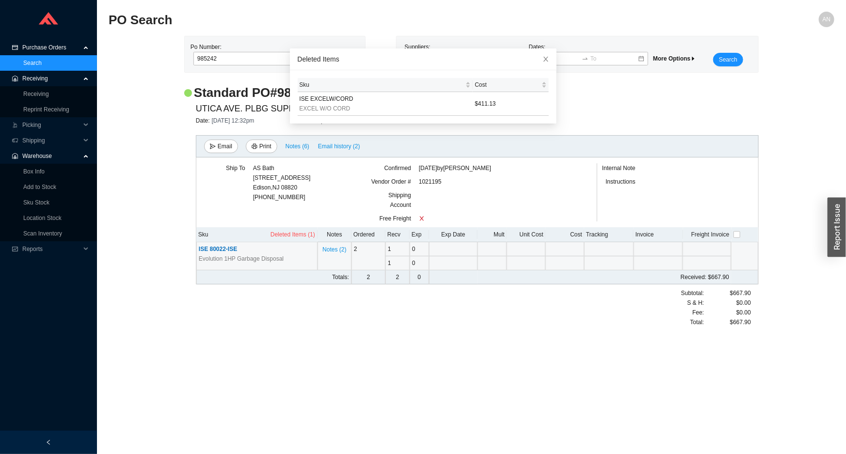
click at [161, 161] on div "Standard PO # [STREET_ADDRESS] PLBG SUPPY CORP. [PHONE_NUMBER] / [EMAIL_ADDRESS…" at bounding box center [472, 210] width 726 height 253
click at [543, 60] on icon "close" at bounding box center [546, 59] width 7 height 7
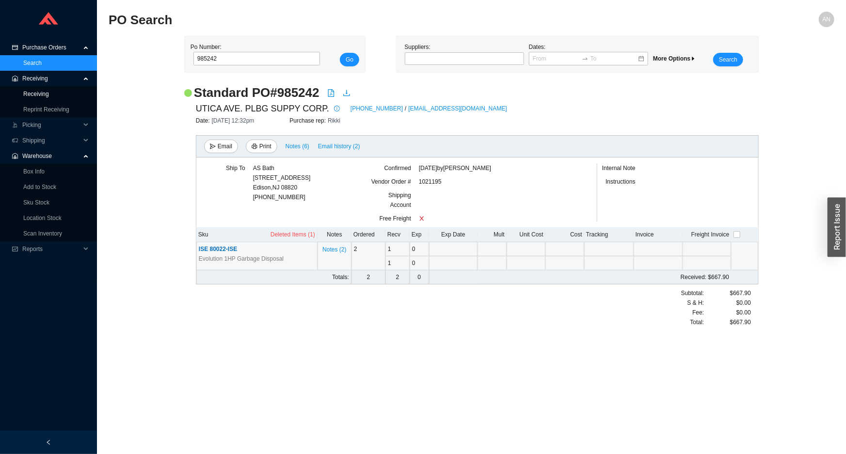
click at [47, 95] on link "Receiving" at bounding box center [36, 94] width 26 height 7
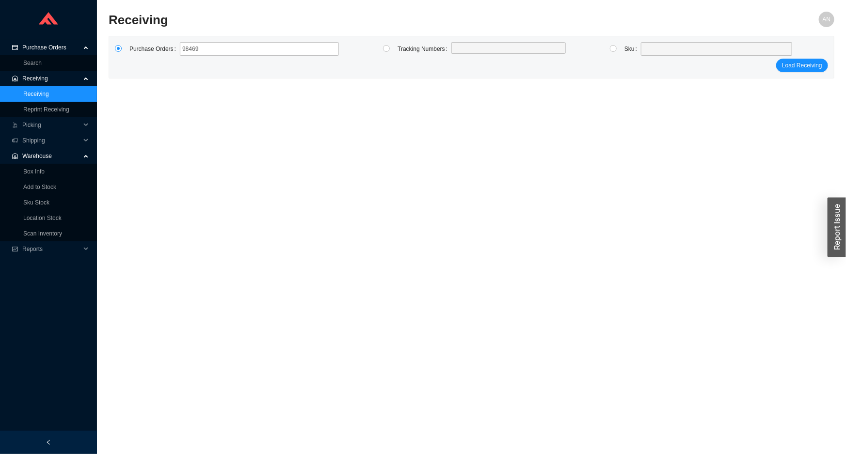
type input "984691"
click button "Load Receiving" at bounding box center [802, 66] width 52 height 14
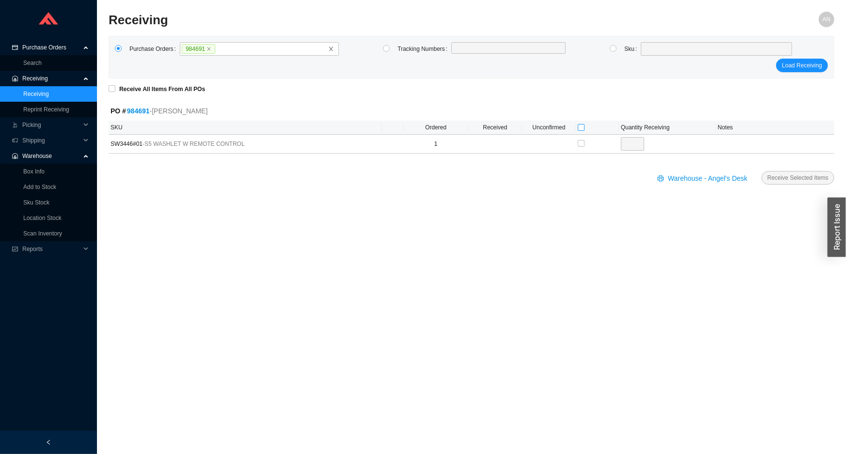
click at [581, 127] on input "checkbox" at bounding box center [581, 127] width 7 height 7
checkbox input "true"
type input "1"
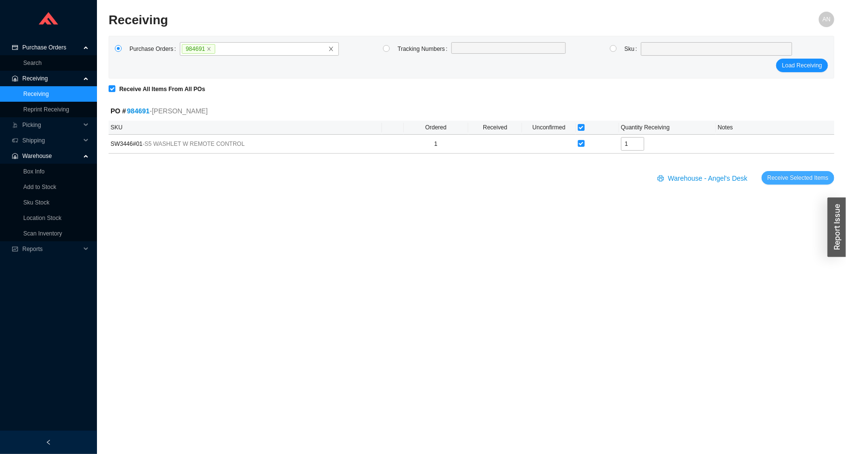
click at [769, 175] on button "Receive Selected Items" at bounding box center [798, 178] width 73 height 14
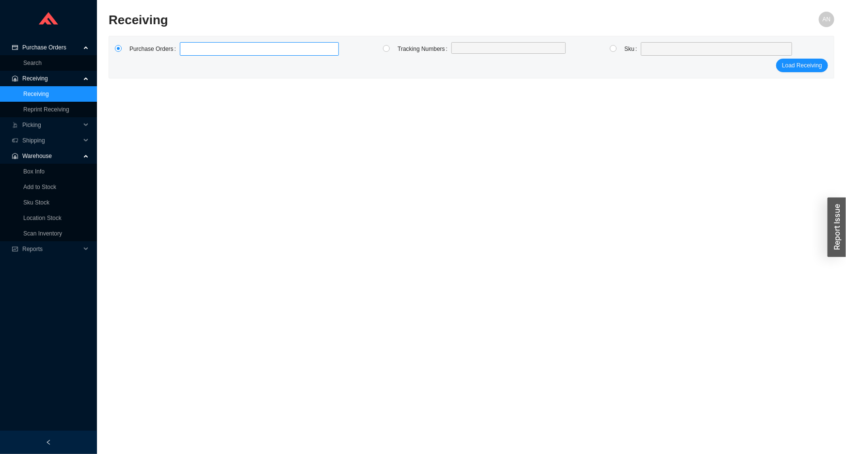
click at [187, 49] on label at bounding box center [259, 49] width 159 height 14
click at [187, 49] on input at bounding box center [184, 49] width 7 height 11
type input "985392"
click button "Load Receiving" at bounding box center [802, 66] width 52 height 14
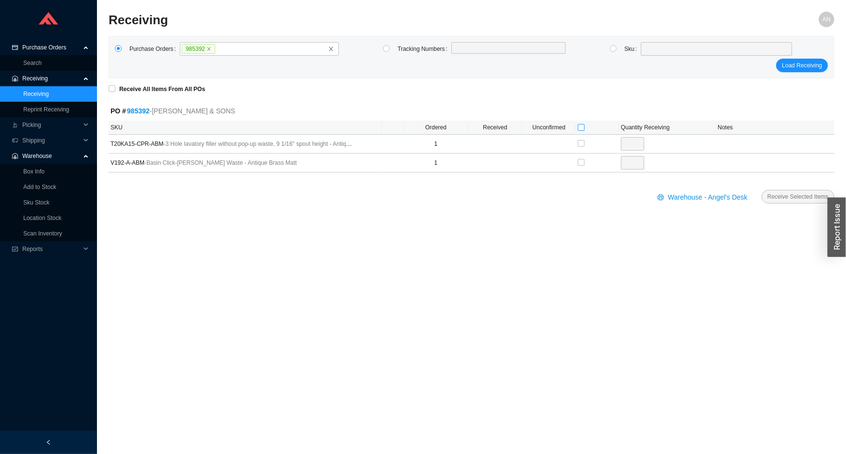
click at [579, 126] on input "checkbox" at bounding box center [581, 127] width 7 height 7
checkbox input "true"
type input "1"
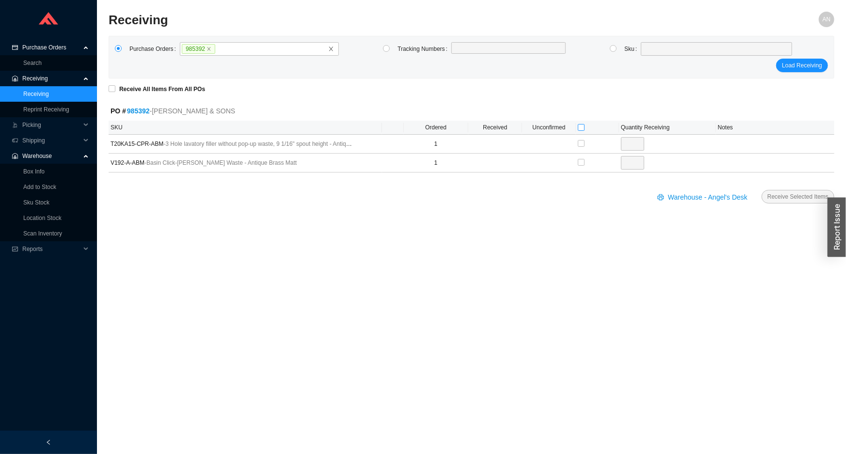
checkbox input "true"
type input "1"
click at [789, 192] on span "Receive Selected Items" at bounding box center [798, 197] width 61 height 10
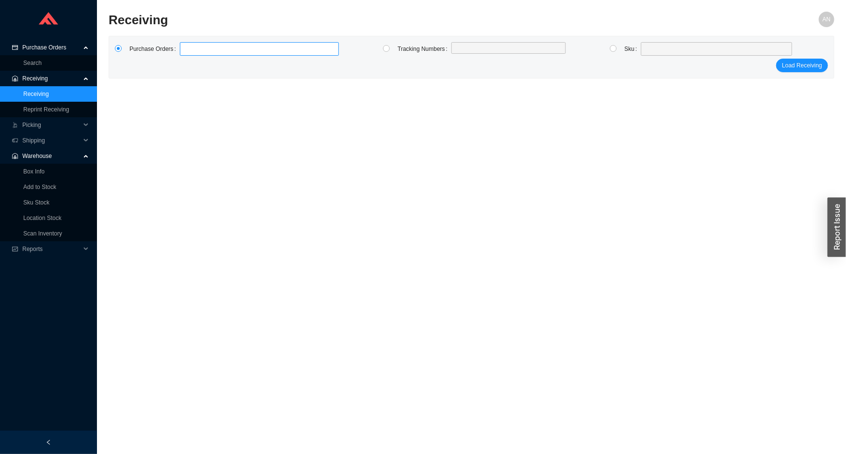
click at [199, 46] on label at bounding box center [259, 49] width 159 height 14
click at [188, 46] on input at bounding box center [184, 49] width 7 height 11
click at [385, 49] on input "radio" at bounding box center [386, 48] width 7 height 7
radio input "true"
click at [473, 51] on label at bounding box center [508, 49] width 114 height 14
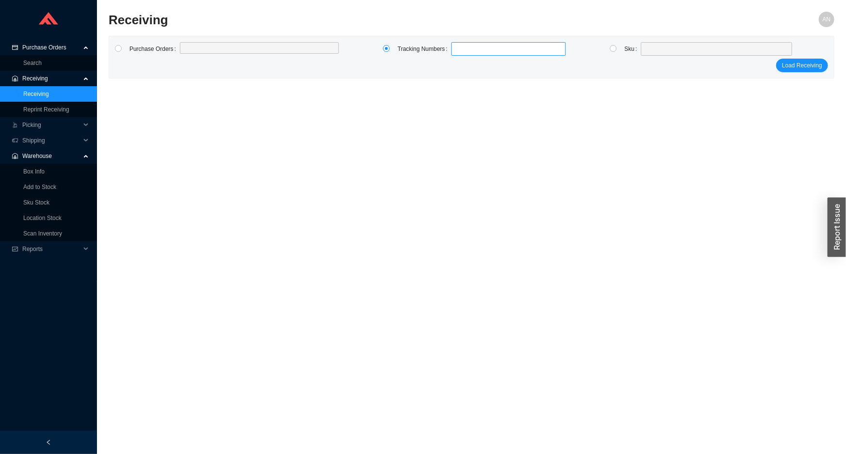
click at [460, 51] on input at bounding box center [456, 49] width 7 height 11
type input "121229568102"
click button "Load Receiving" at bounding box center [802, 66] width 52 height 14
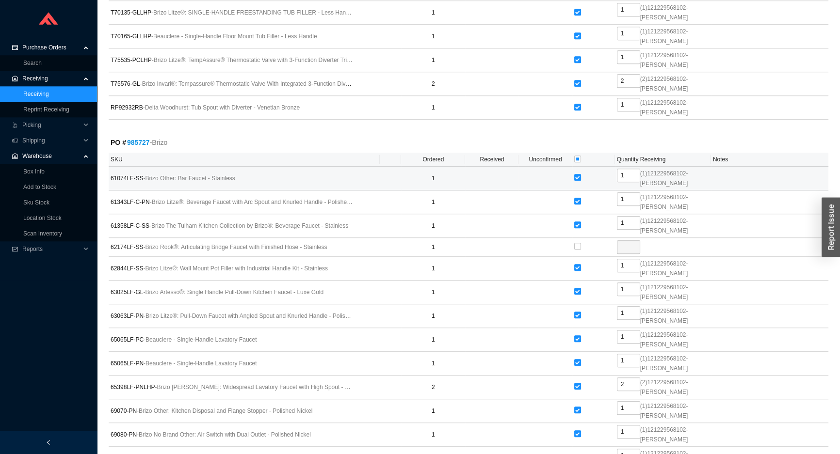
scroll to position [1226, 0]
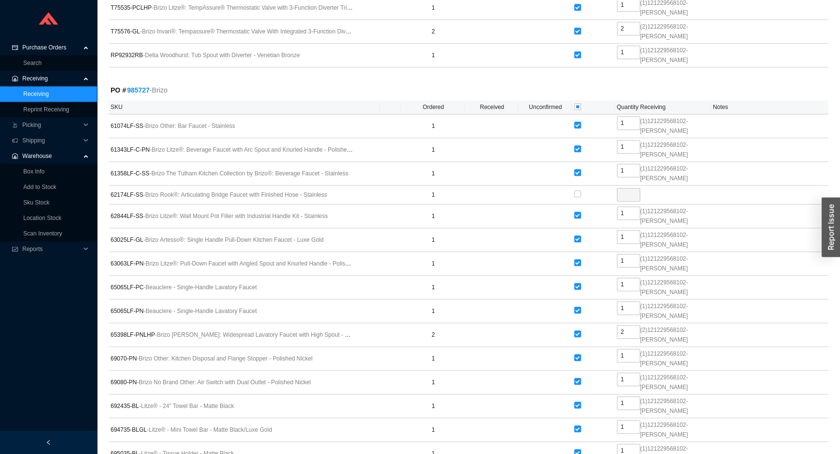
drag, startPoint x: 772, startPoint y: 431, endPoint x: 768, endPoint y: 424, distance: 8.1
radio input "true"
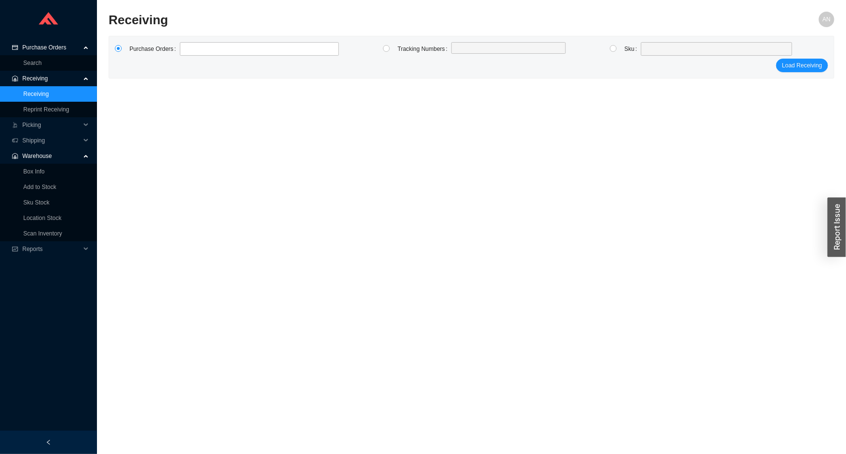
click at [47, 45] on span "Purchase Orders" at bounding box center [51, 48] width 58 height 16
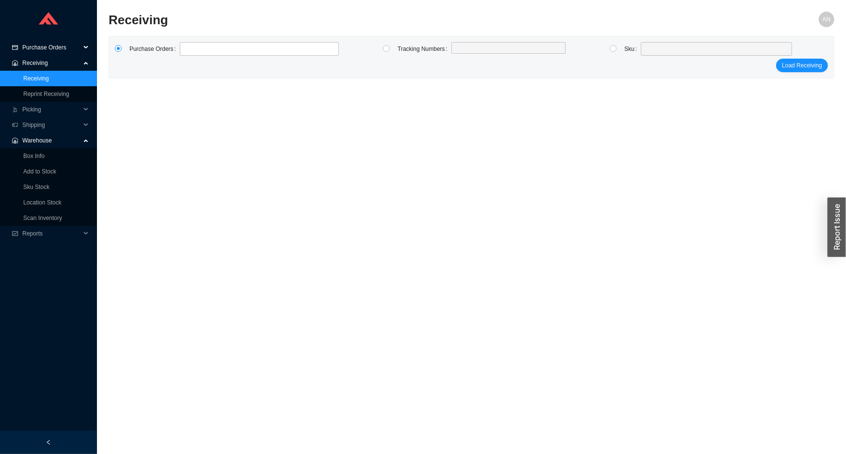
click at [49, 48] on span "Purchase Orders" at bounding box center [51, 48] width 58 height 16
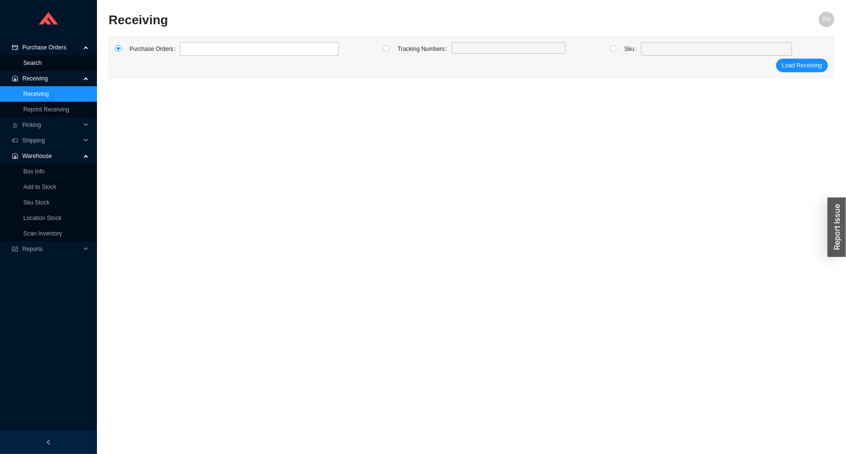
click at [42, 60] on link "Search" at bounding box center [32, 63] width 18 height 7
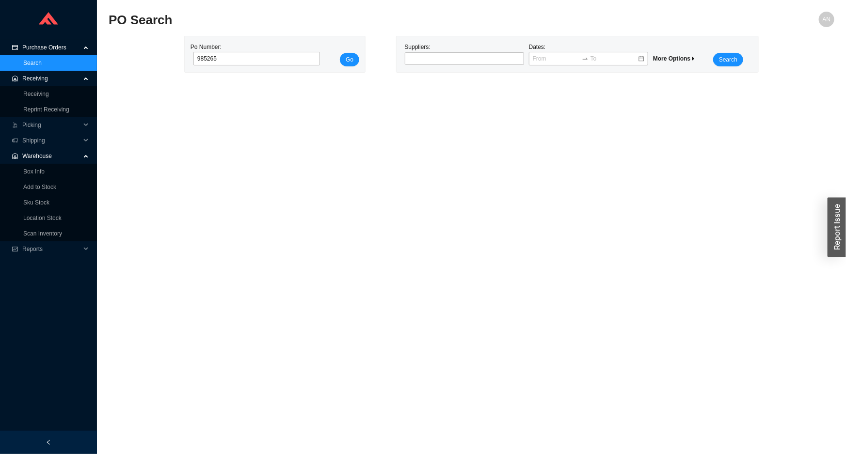
type input "985265"
click at [340, 53] on button "Go" at bounding box center [349, 60] width 19 height 14
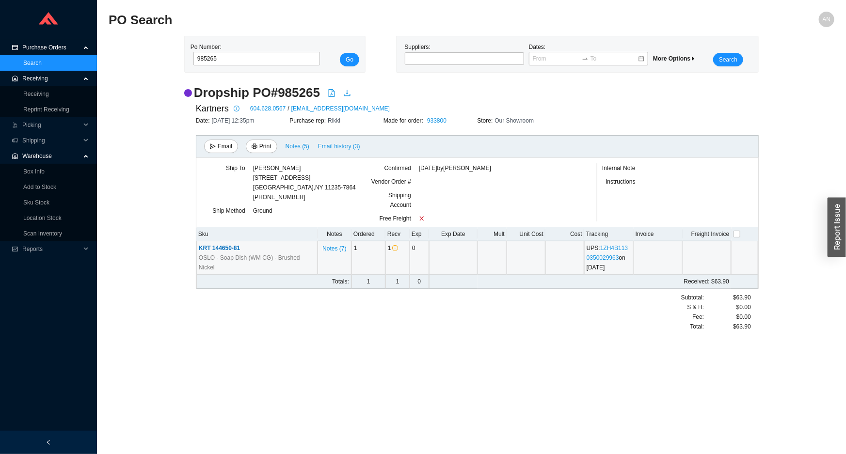
click at [604, 252] on td "UPS : 1ZH4B1130350029963 on [DATE]" at bounding box center [608, 258] width 49 height 33
click at [601, 257] on link "1ZH4B1130350029963" at bounding box center [607, 253] width 41 height 16
